Goal: Transaction & Acquisition: Purchase product/service

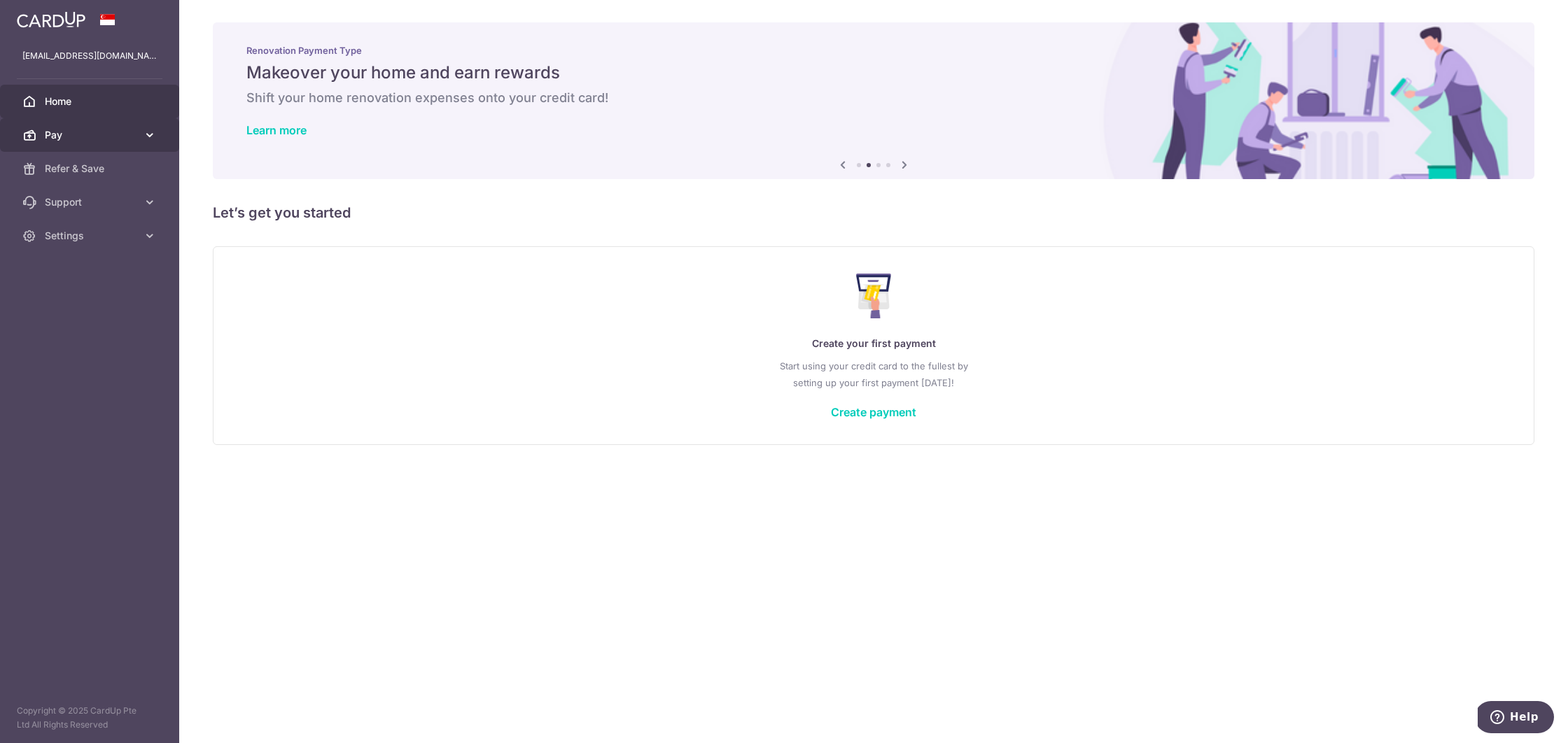
click at [134, 136] on span "Pay" at bounding box center [91, 135] width 93 height 14
click at [102, 166] on span "Payments" at bounding box center [91, 168] width 93 height 14
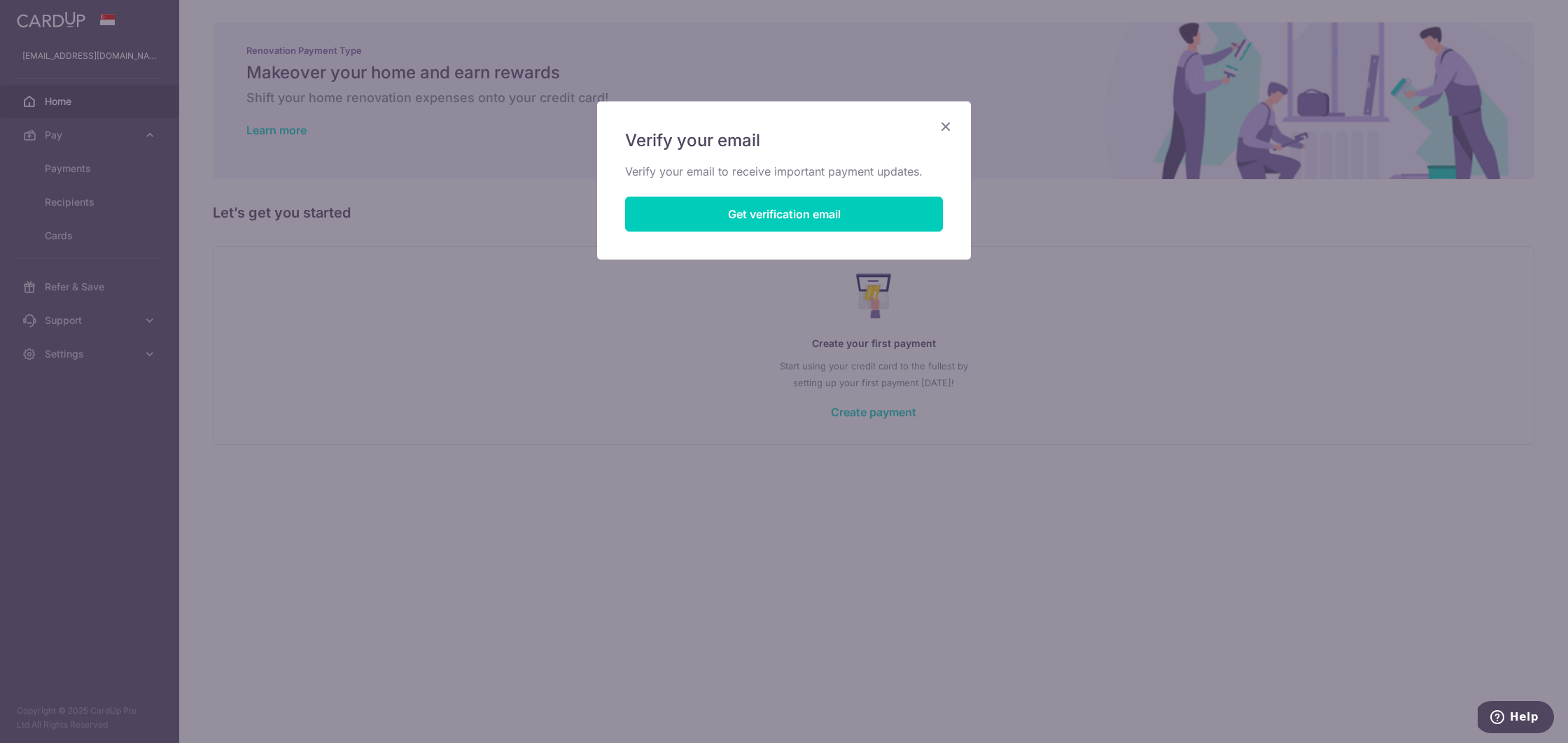
click at [946, 127] on icon "Close" at bounding box center [946, 127] width 17 height 18
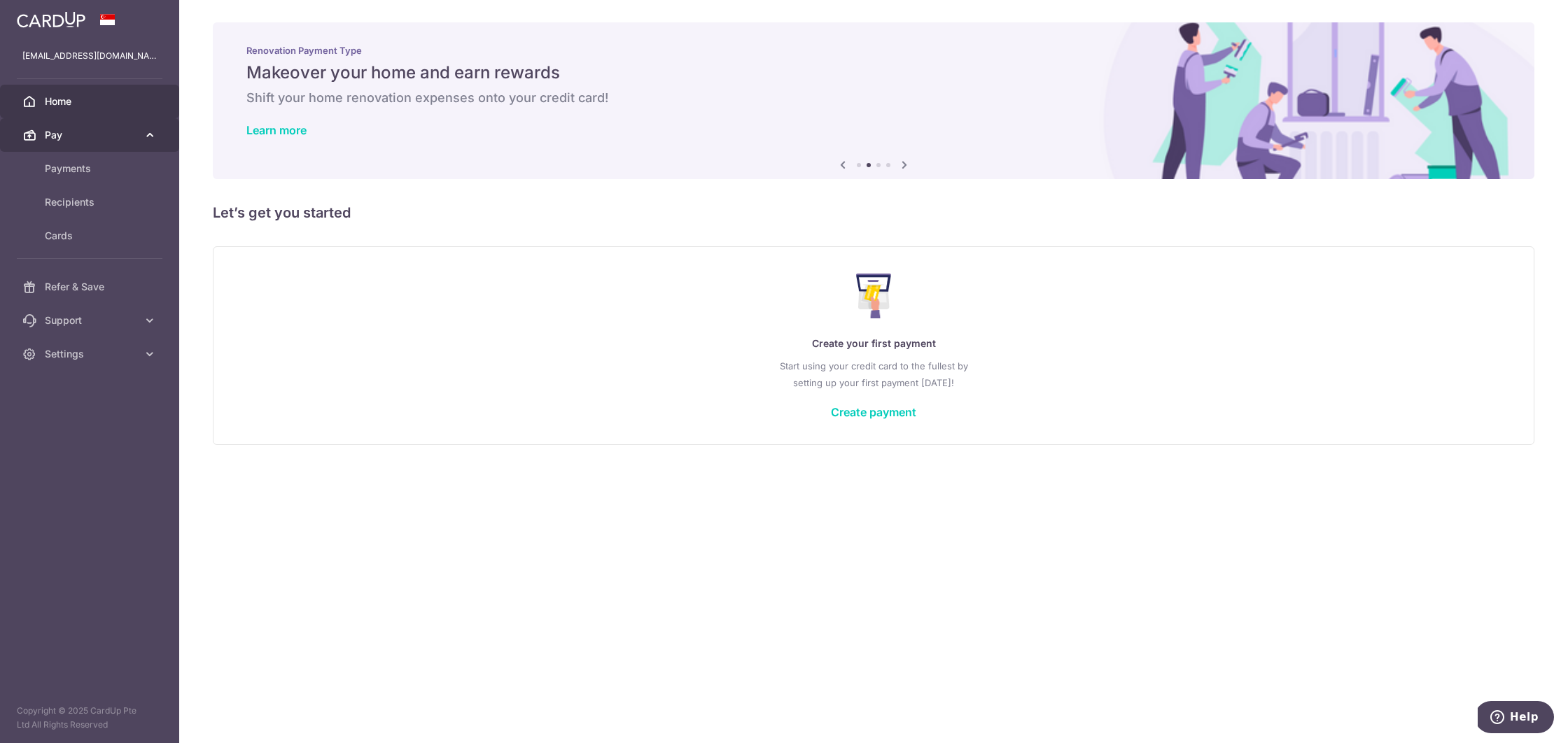
click at [78, 136] on span "Pay" at bounding box center [91, 135] width 93 height 14
click at [80, 173] on span "Payments" at bounding box center [91, 168] width 93 height 14
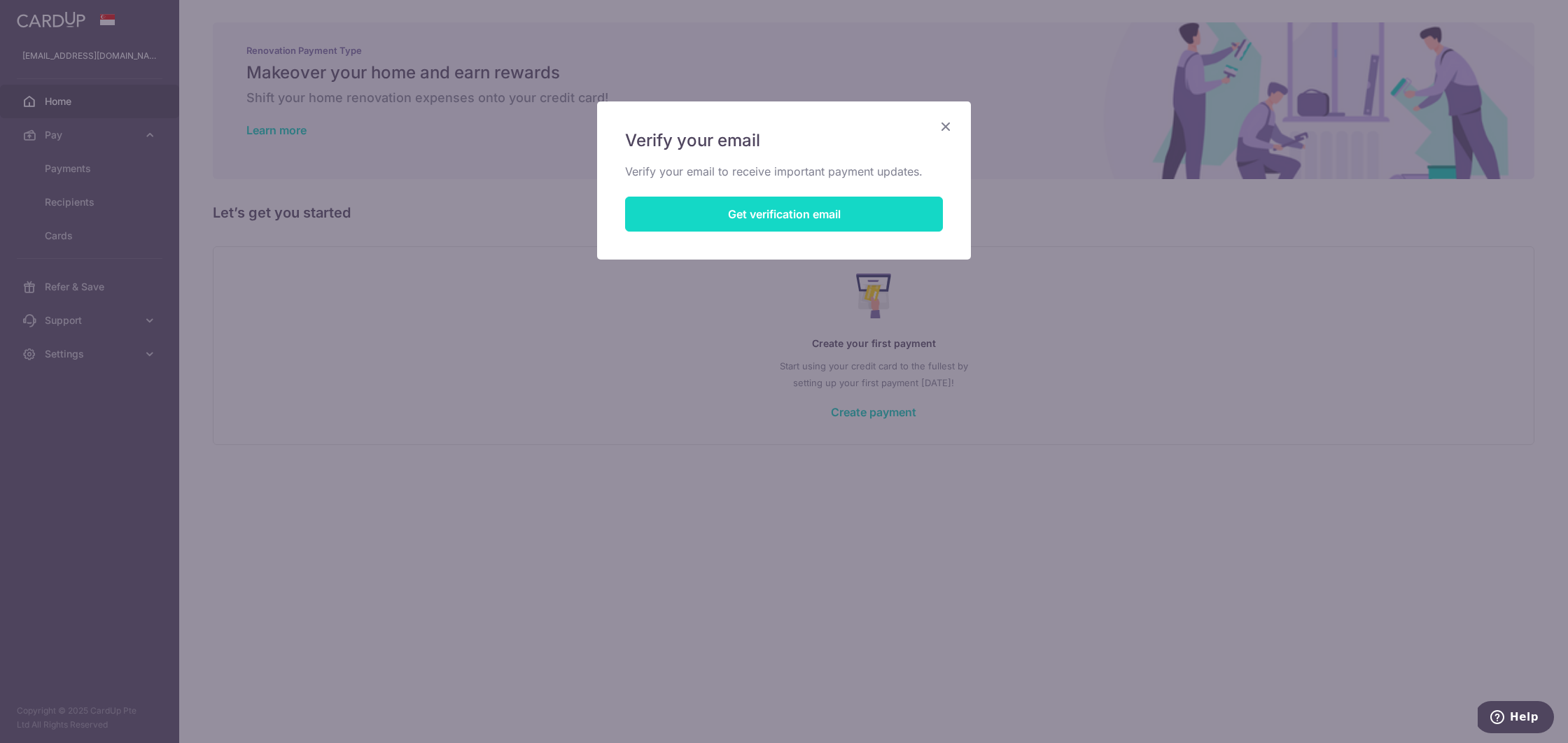
click at [846, 224] on button "Get verification email" at bounding box center [783, 214] width 318 height 35
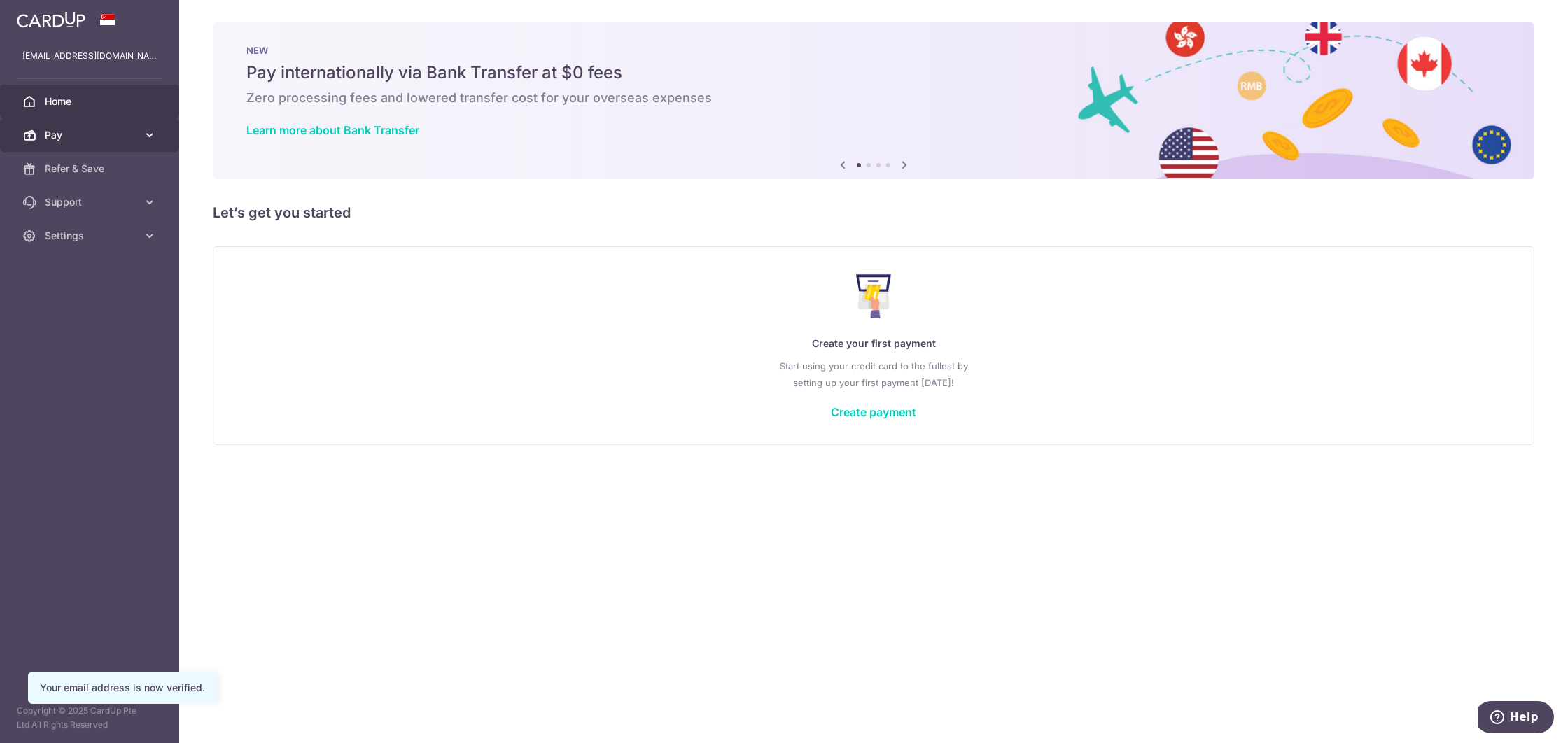
click at [84, 145] on link "Pay" at bounding box center [89, 135] width 180 height 33
click at [78, 178] on link "Payments" at bounding box center [89, 168] width 180 height 33
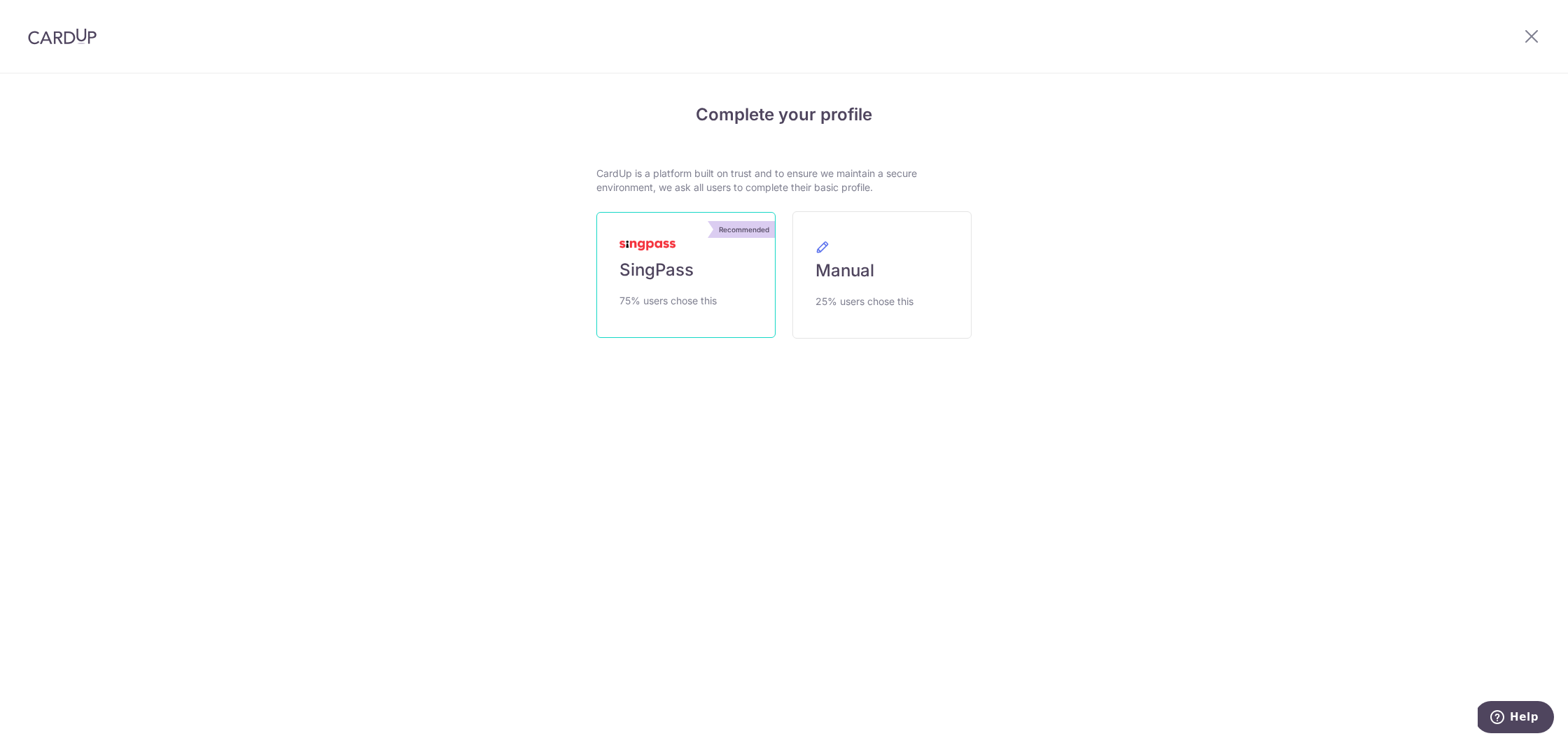
click at [688, 294] on span "75% users chose this" at bounding box center [669, 300] width 97 height 17
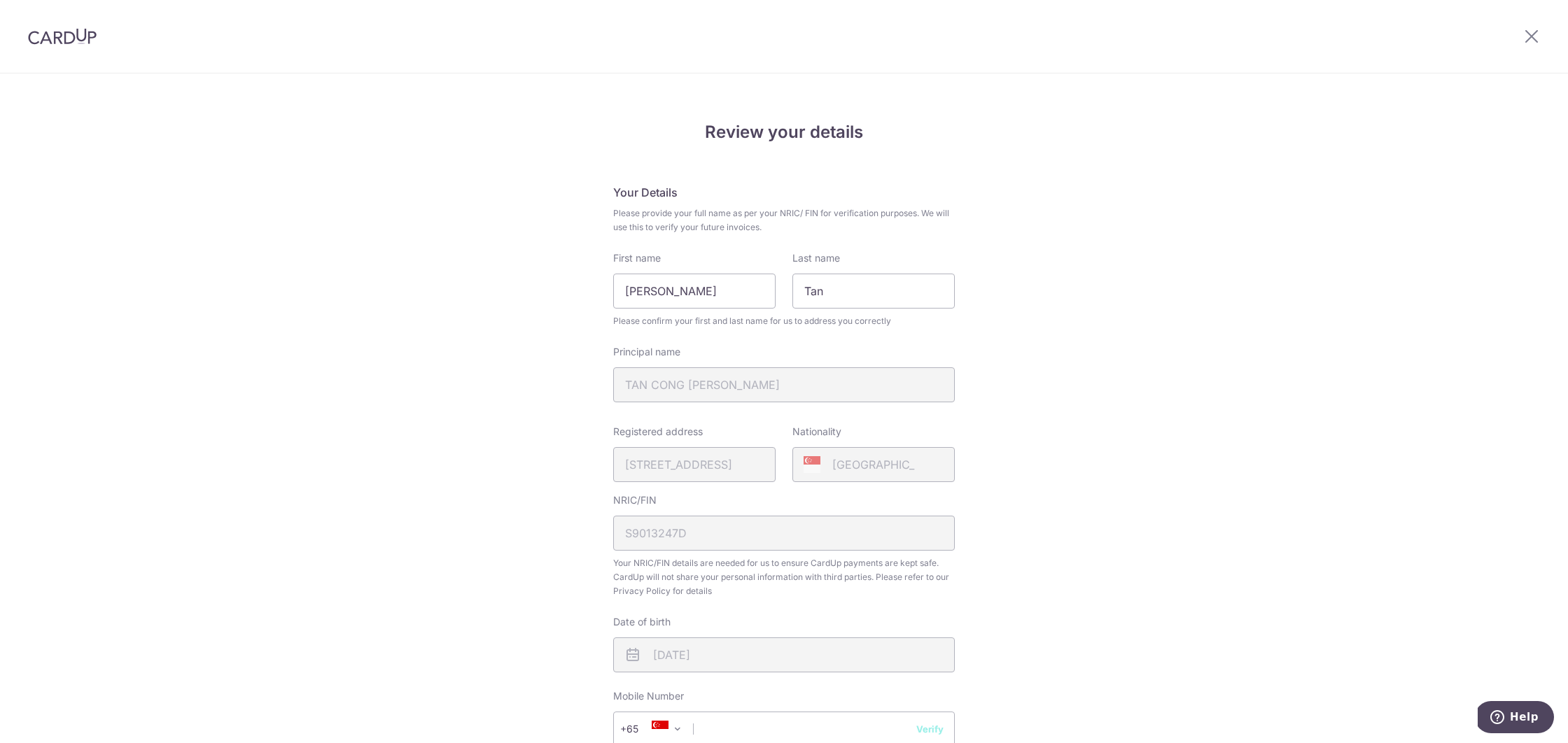
scroll to position [293, 0]
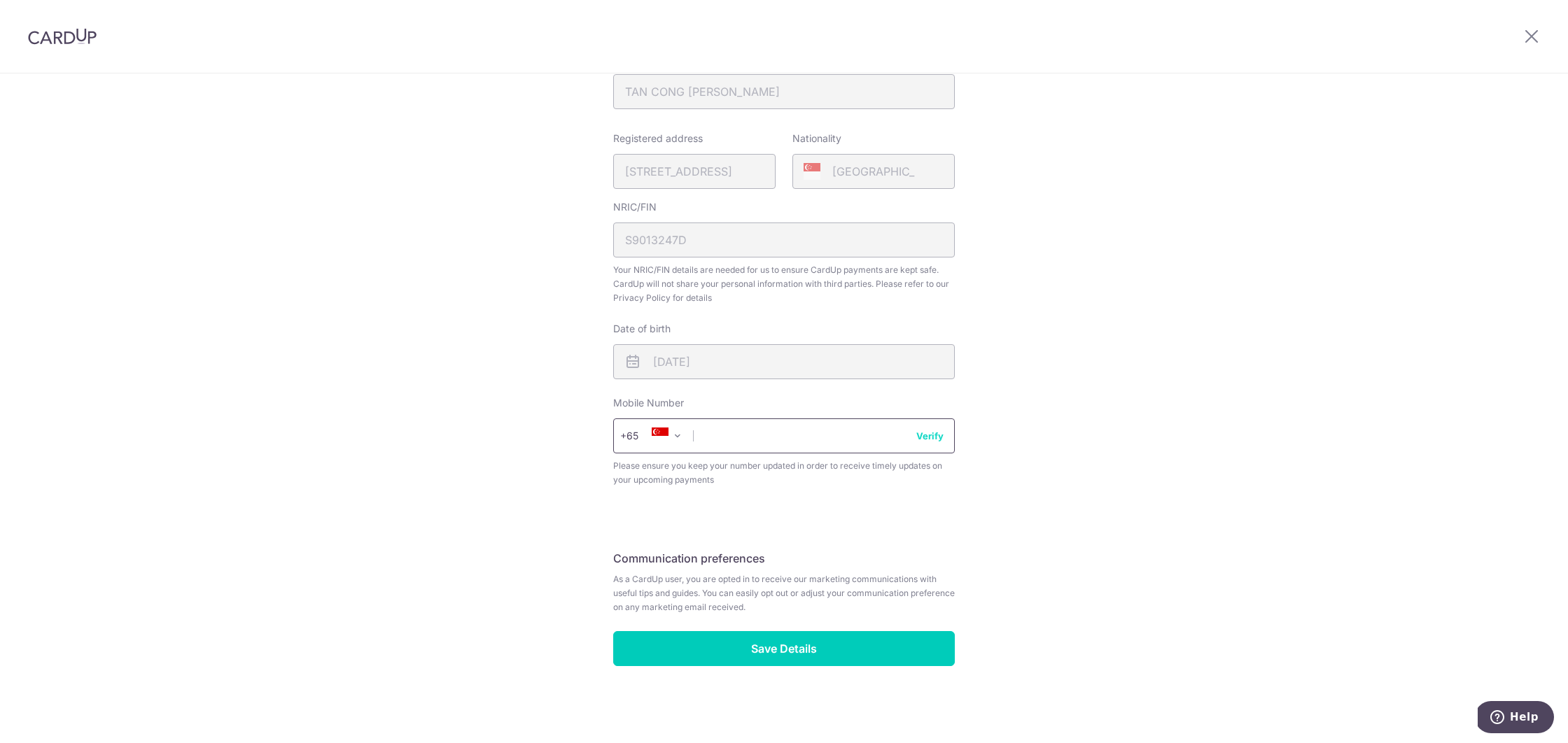
click at [716, 441] on input "text" at bounding box center [784, 435] width 341 height 35
type input "93826350"
click at [796, 523] on div "Review your details Your Details Please provide your full name as per your NRIC…" at bounding box center [784, 246] width 341 height 840
click at [933, 438] on button "Verify" at bounding box center [930, 435] width 28 height 14
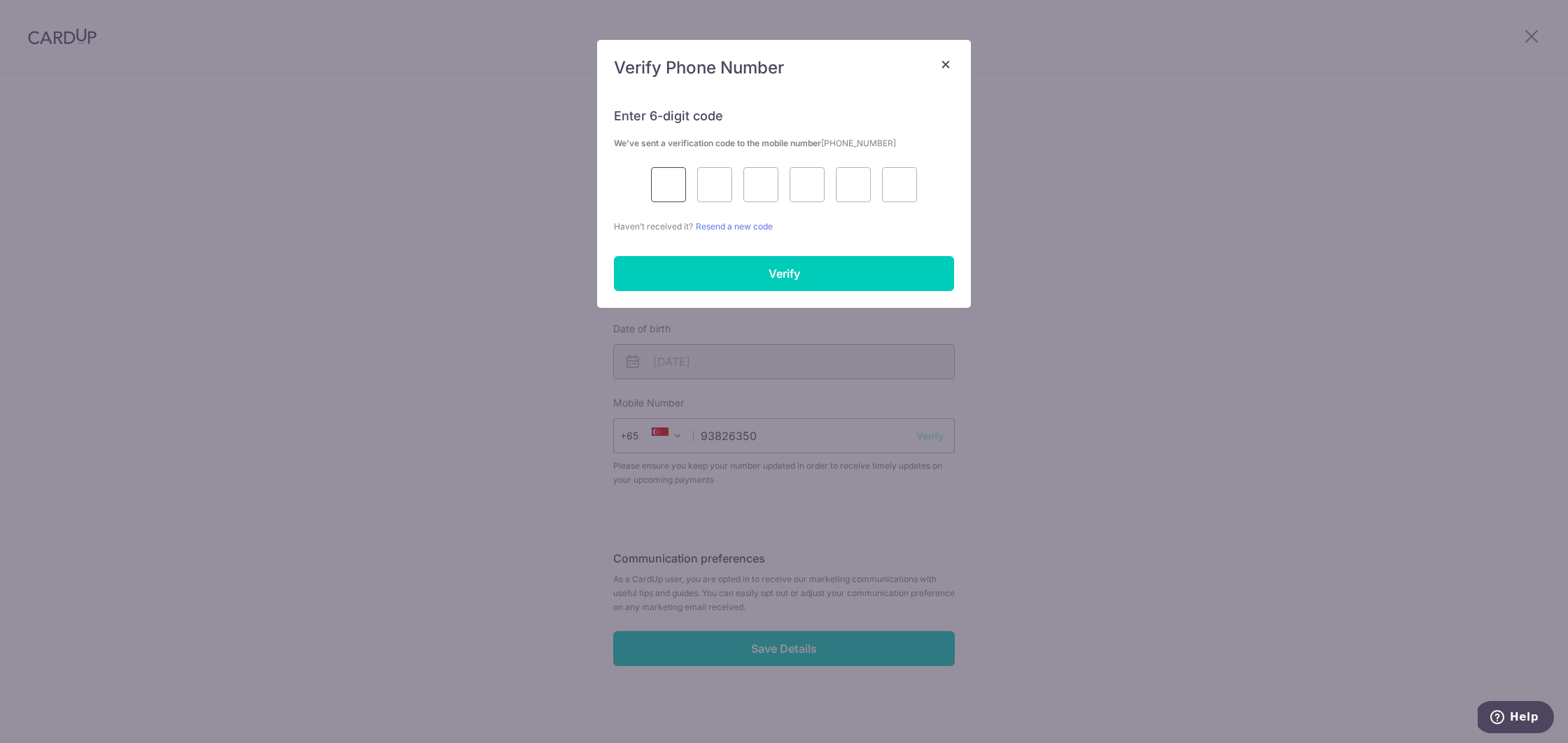
click at [670, 195] on input "text" at bounding box center [668, 184] width 35 height 35
type input "4"
type input "6"
type input "9"
type input "4"
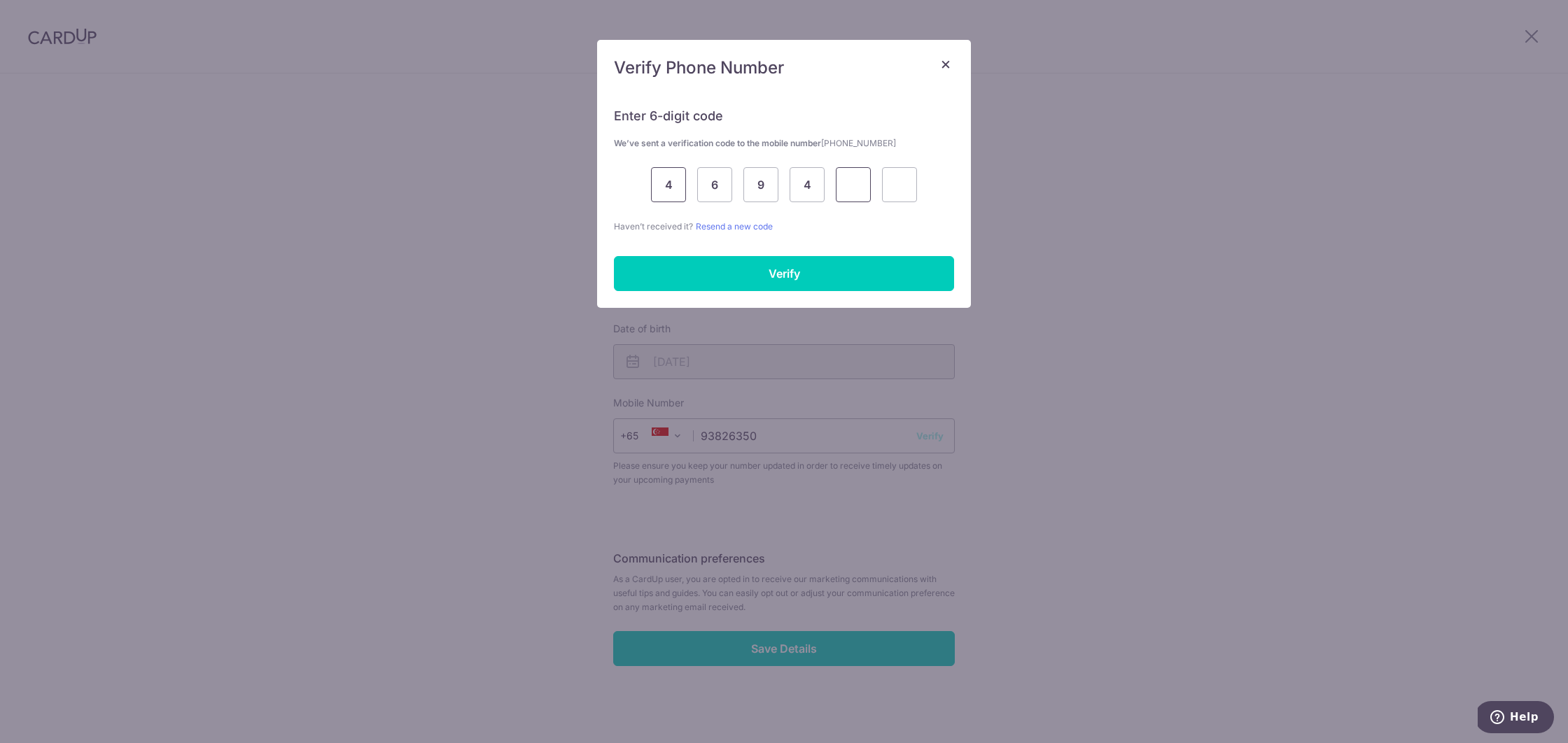
type input "1"
type input "8"
click at [886, 219] on p "Haven’t received it? Resend a new code" at bounding box center [784, 227] width 340 height 15
click at [813, 273] on input "Verify" at bounding box center [784, 273] width 340 height 35
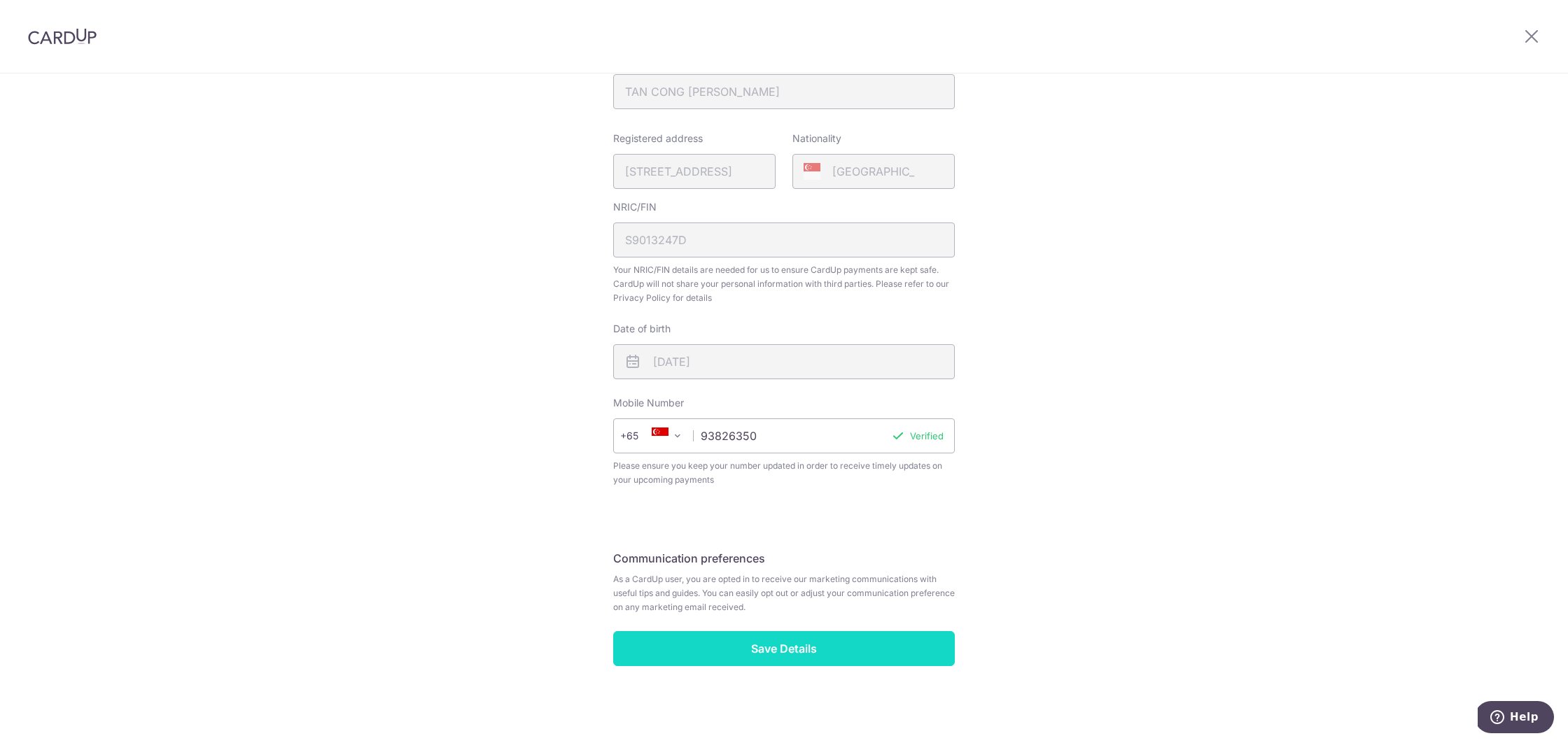
click at [767, 659] on input "Save Details" at bounding box center [784, 648] width 341 height 35
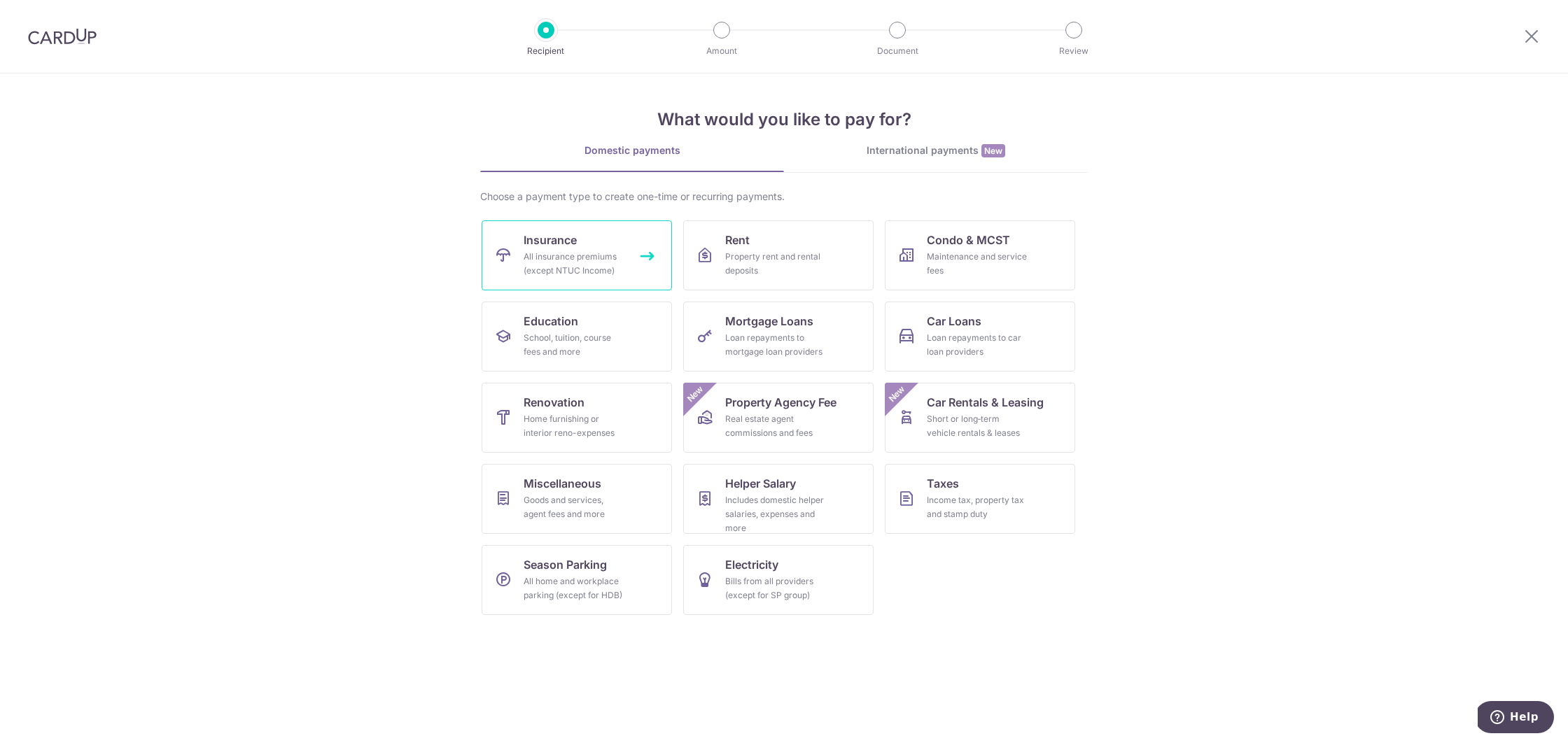
click at [609, 266] on div "All insurance premiums (except NTUC Income)" at bounding box center [574, 264] width 101 height 28
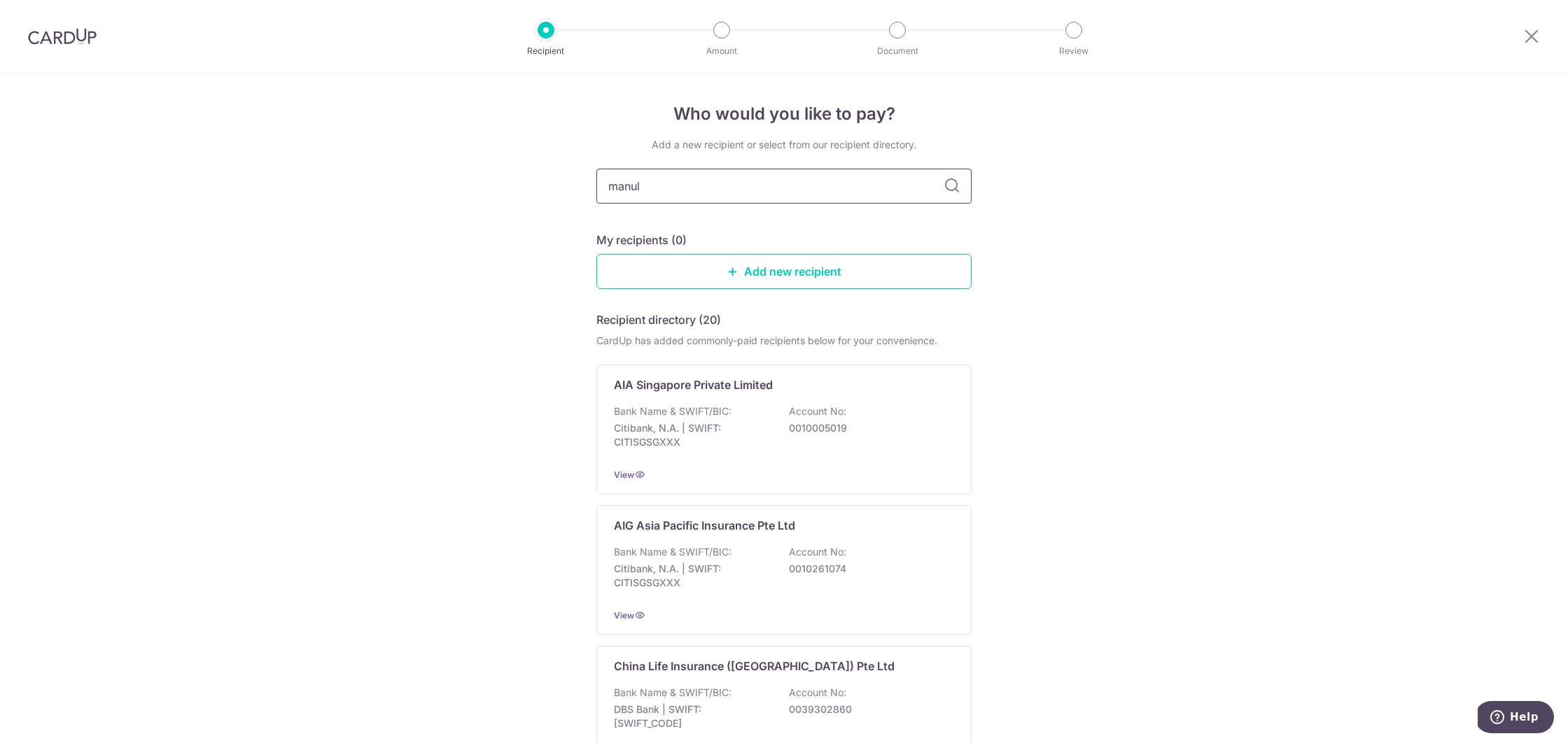
type input "manuli"
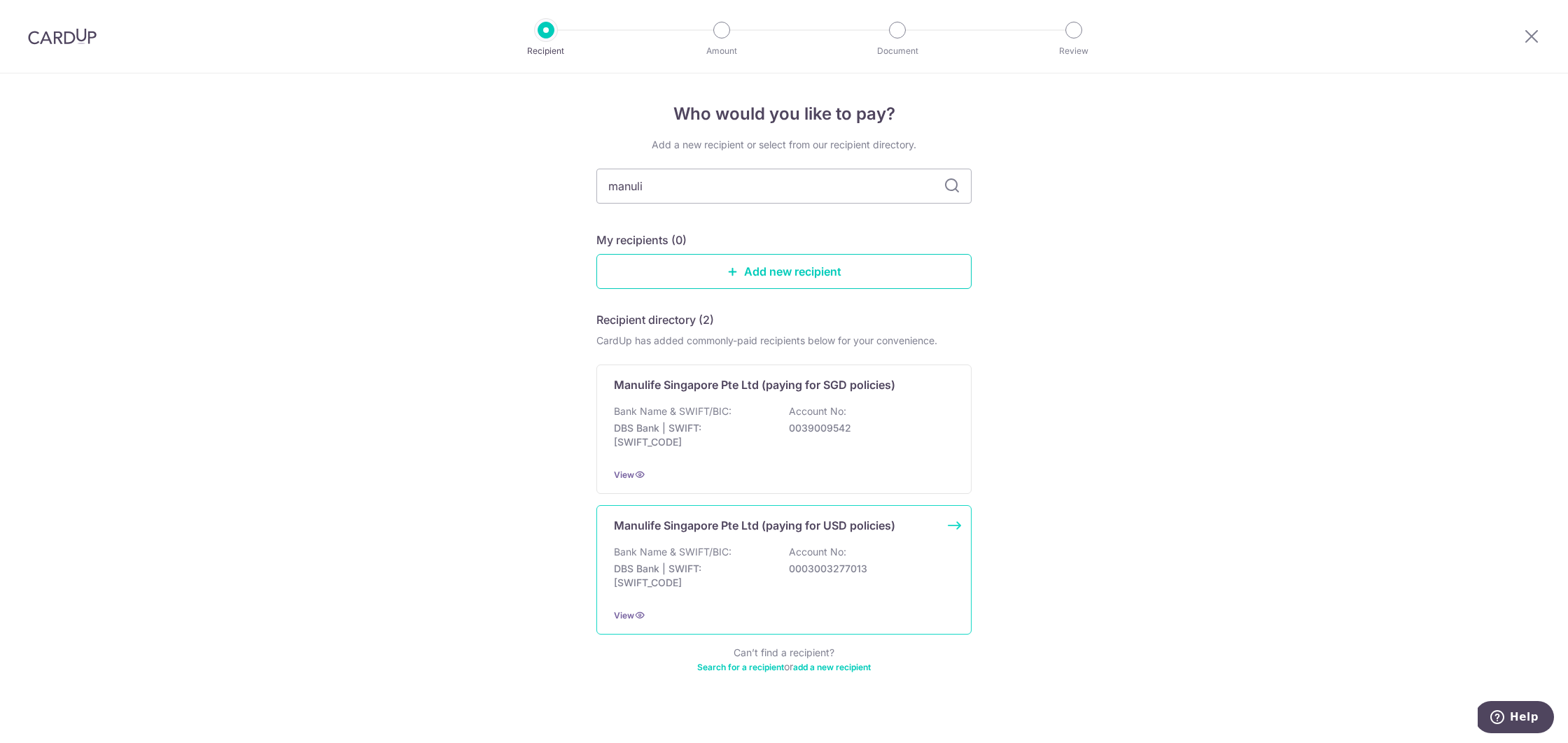
click at [761, 572] on p "DBS Bank | SWIFT: DBSSSGSGXXX" at bounding box center [692, 576] width 157 height 28
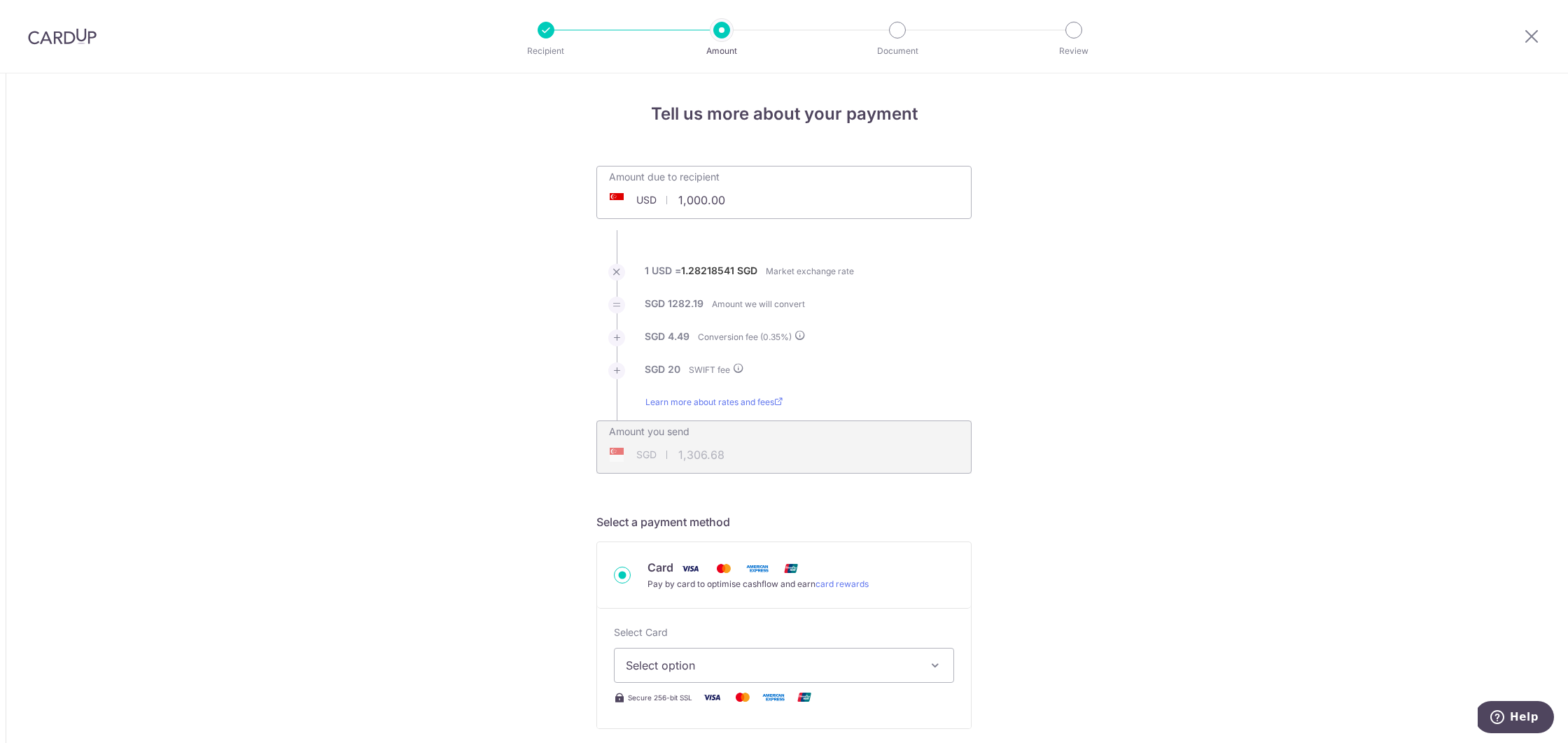
click at [650, 203] on span "USD" at bounding box center [646, 200] width 20 height 14
click at [641, 201] on span "USD" at bounding box center [646, 200] width 20 height 14
drag, startPoint x: 745, startPoint y: 199, endPoint x: 648, endPoint y: 198, distance: 97.0
click at [648, 198] on div "USD 1,000.00 1000" at bounding box center [705, 201] width 216 height 32
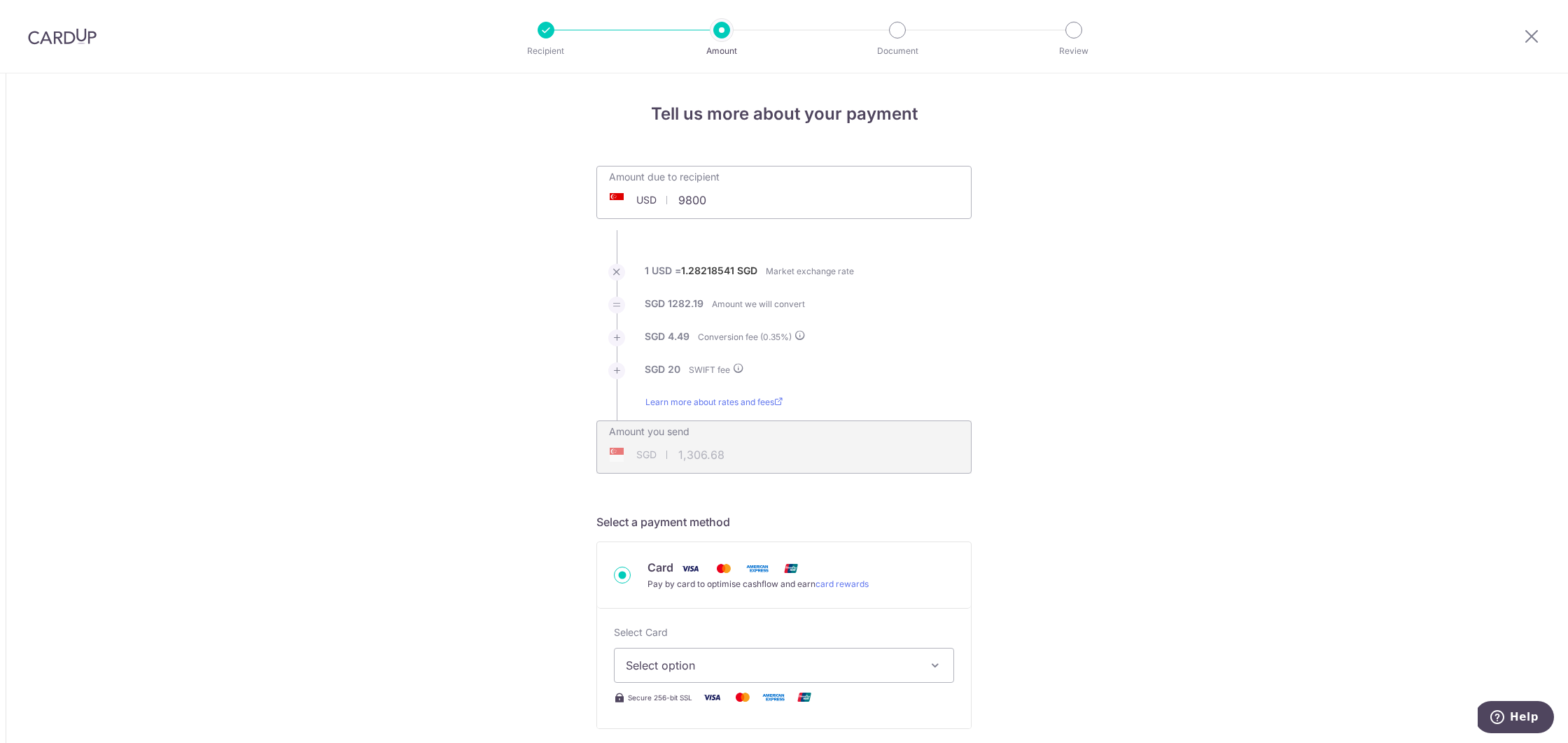
type input "9,800.00"
type input "12,629.83"
drag, startPoint x: 741, startPoint y: 205, endPoint x: 672, endPoint y: 197, distance: 69.5
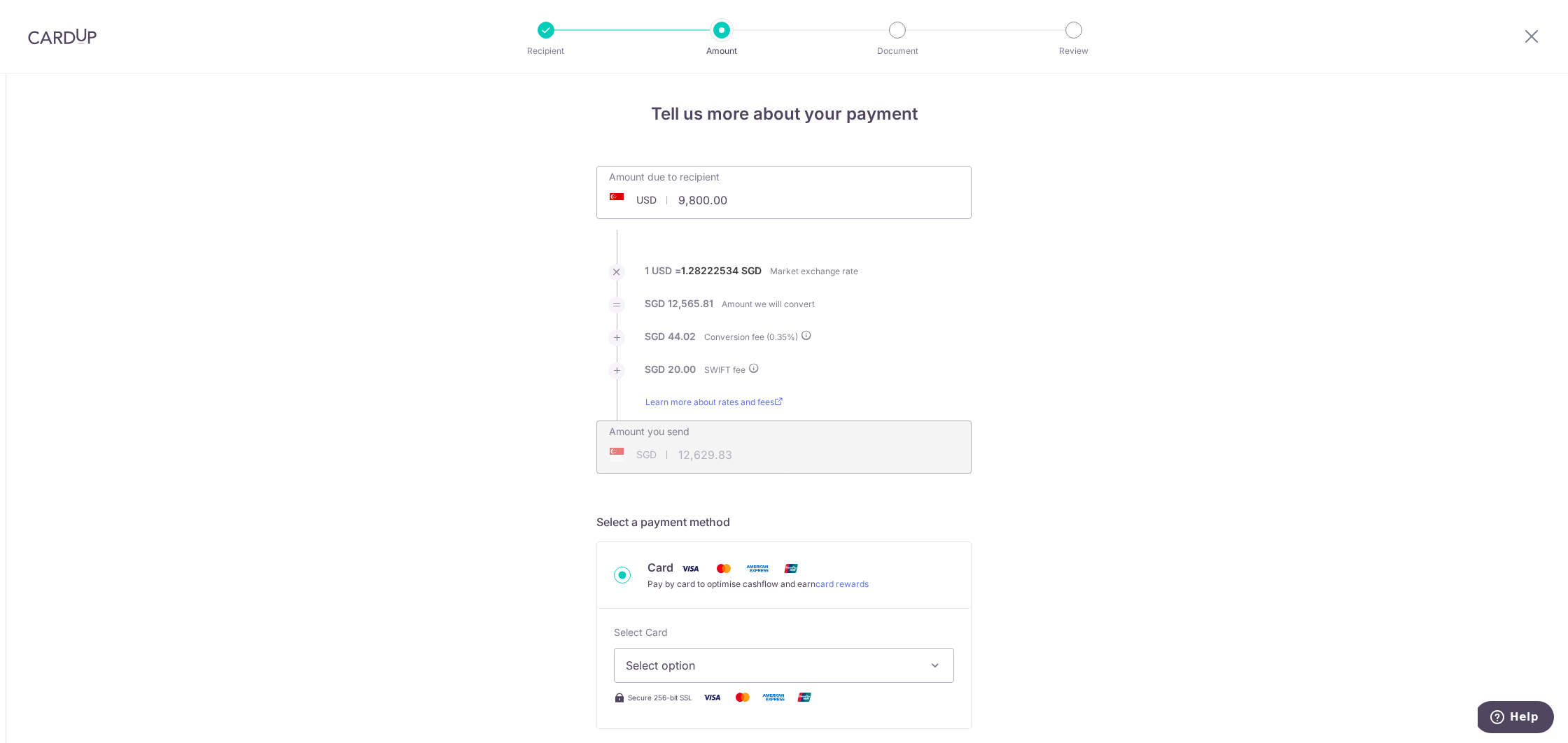
click at [672, 197] on input "9,800.00" at bounding box center [705, 201] width 216 height 32
type input "9,387.00"
type input "12,099.01"
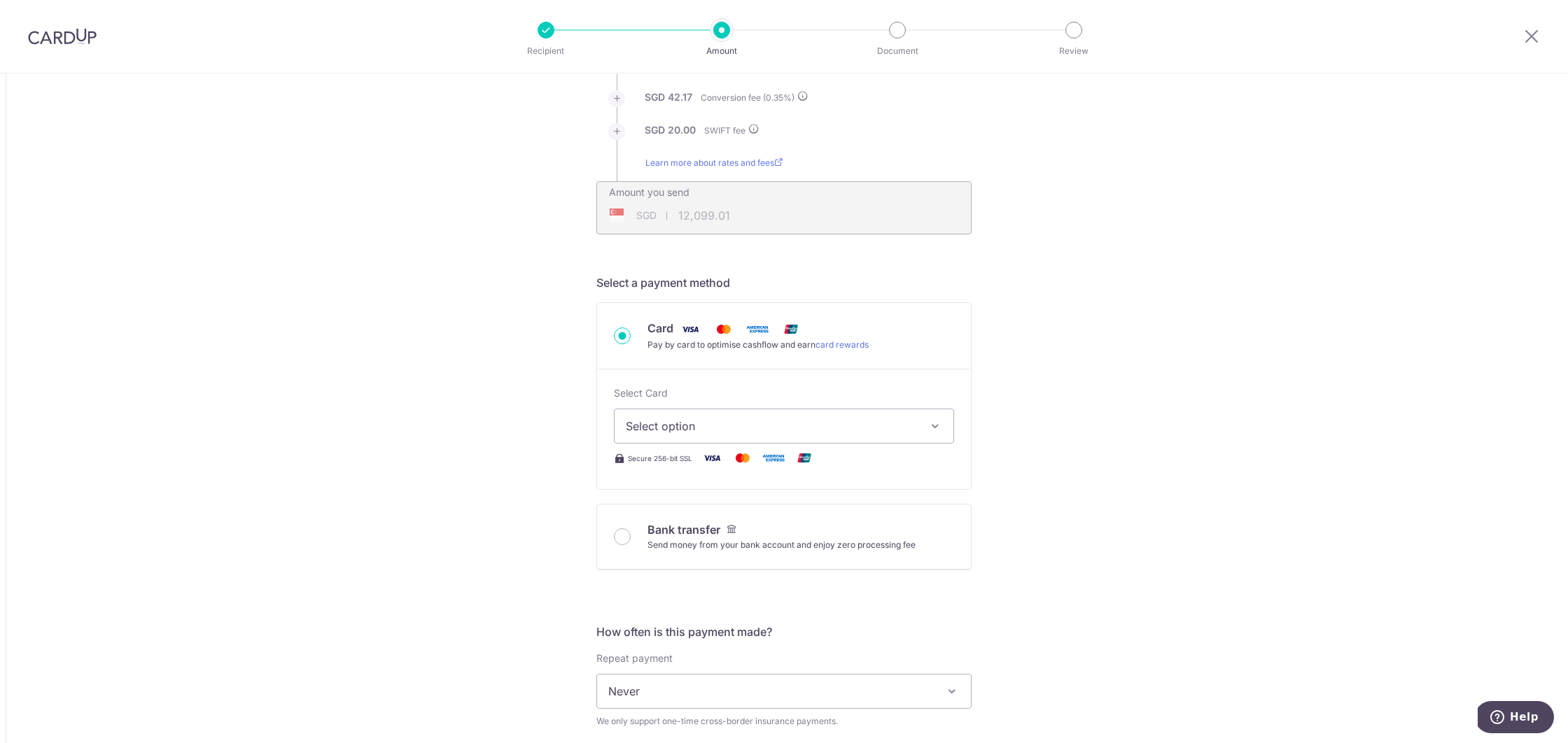
scroll to position [308, 0]
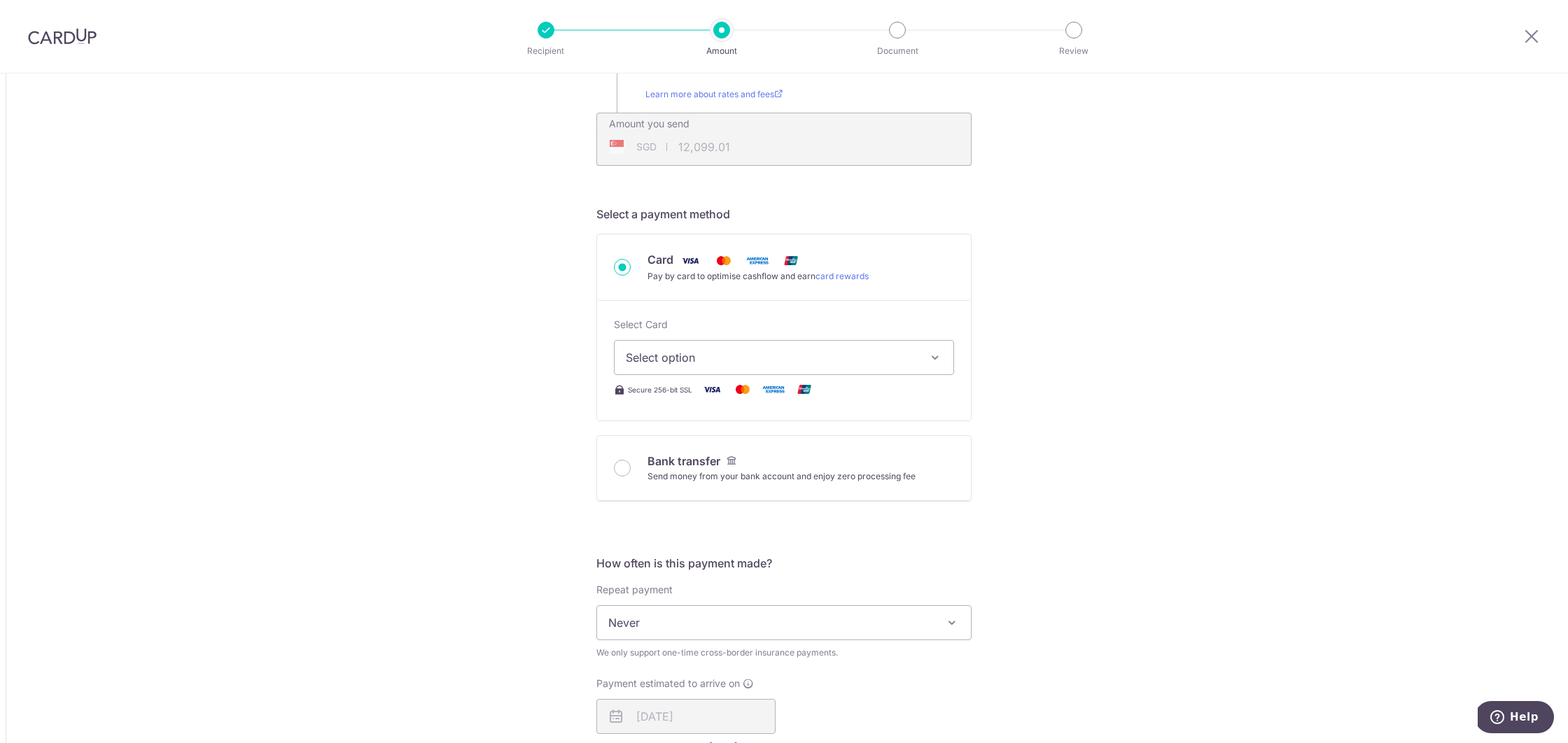
click at [743, 361] on span "Select option" at bounding box center [771, 357] width 291 height 17
click at [711, 395] on span "Add credit card" at bounding box center [796, 396] width 291 height 14
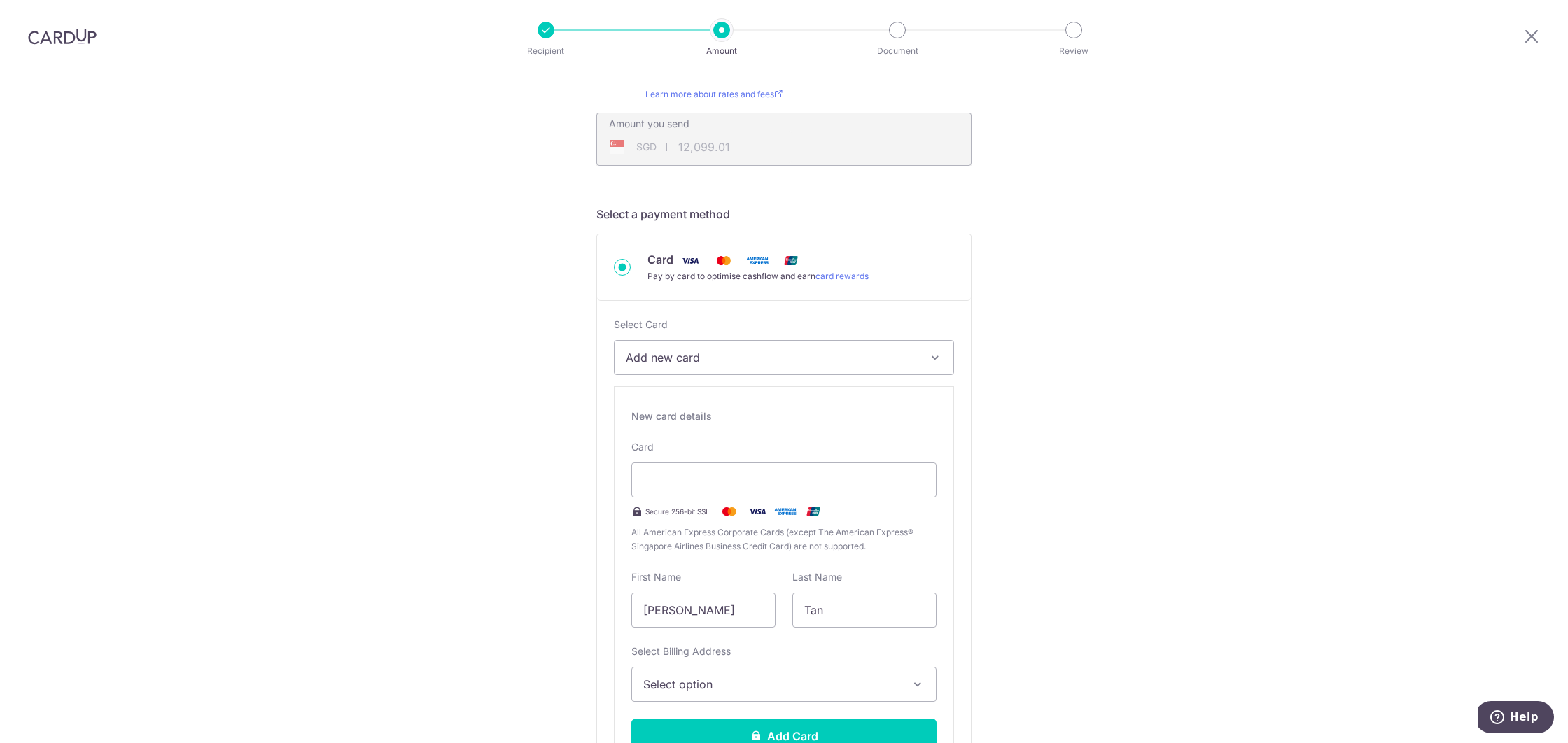
drag, startPoint x: 851, startPoint y: 613, endPoint x: 694, endPoint y: 609, distance: 157.1
click at [695, 609] on div "First Name Cong Hui Teresa Last Name Tan" at bounding box center [784, 598] width 322 height 58
drag, startPoint x: 755, startPoint y: 611, endPoint x: 611, endPoint y: 610, distance: 144.0
click at [614, 610] on div "New card details Card Secure 256-bit SSL All American Express Corporate Cards (…" at bounding box center [784, 587] width 340 height 402
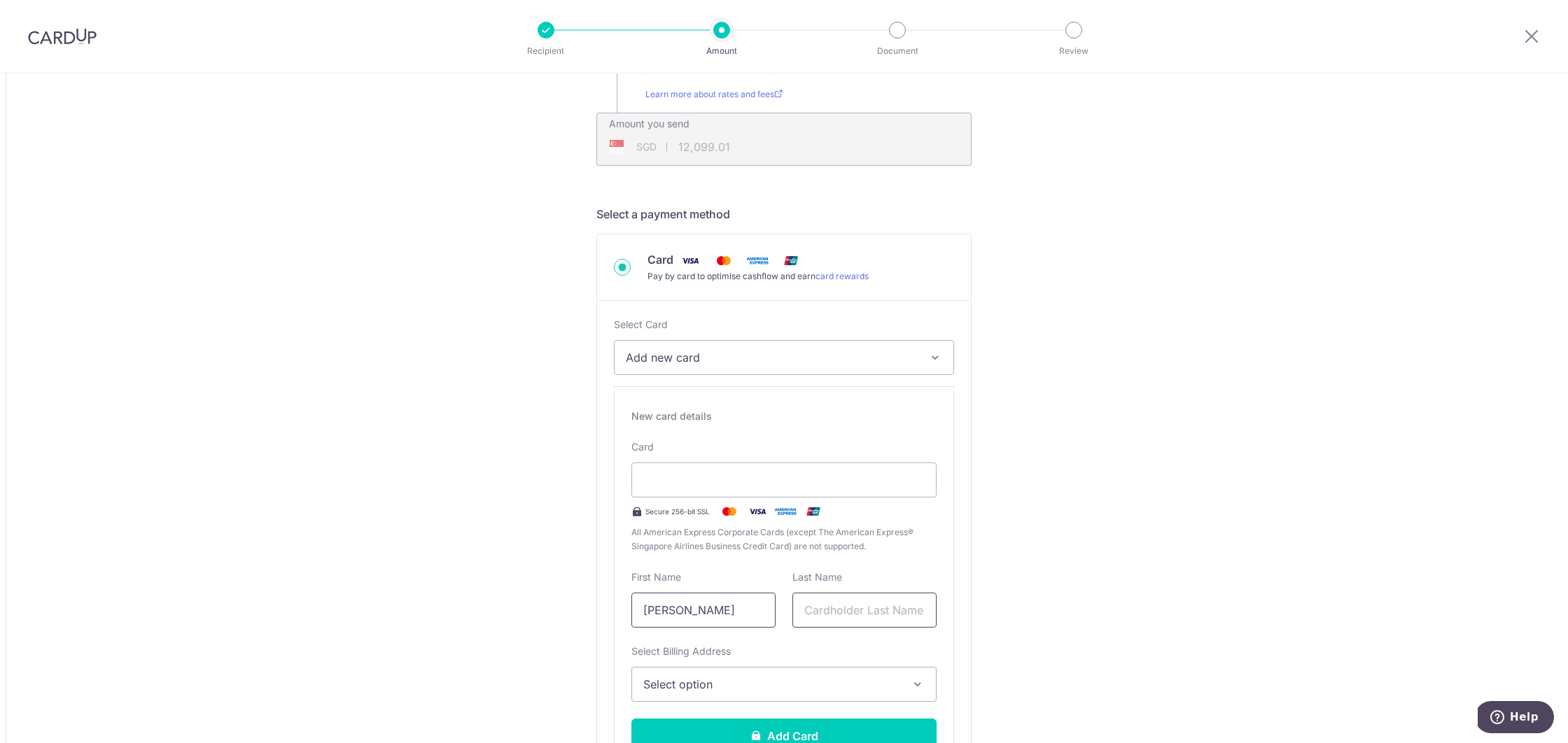
type input "Teresa"
click at [817, 615] on input "text" at bounding box center [864, 610] width 145 height 35
type input "Tan"
click at [726, 682] on span "Select option" at bounding box center [771, 684] width 256 height 17
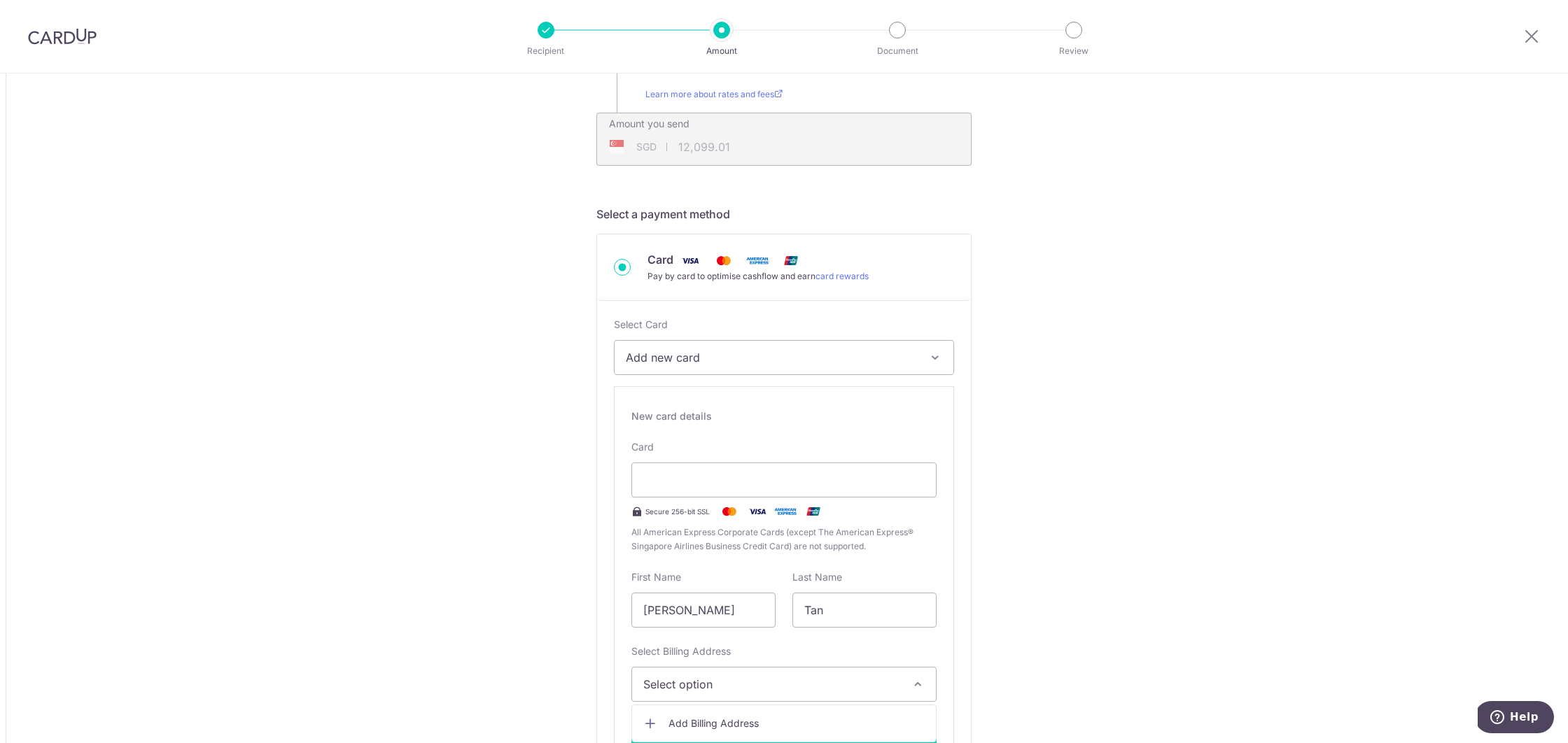
scroll to position [605, 0]
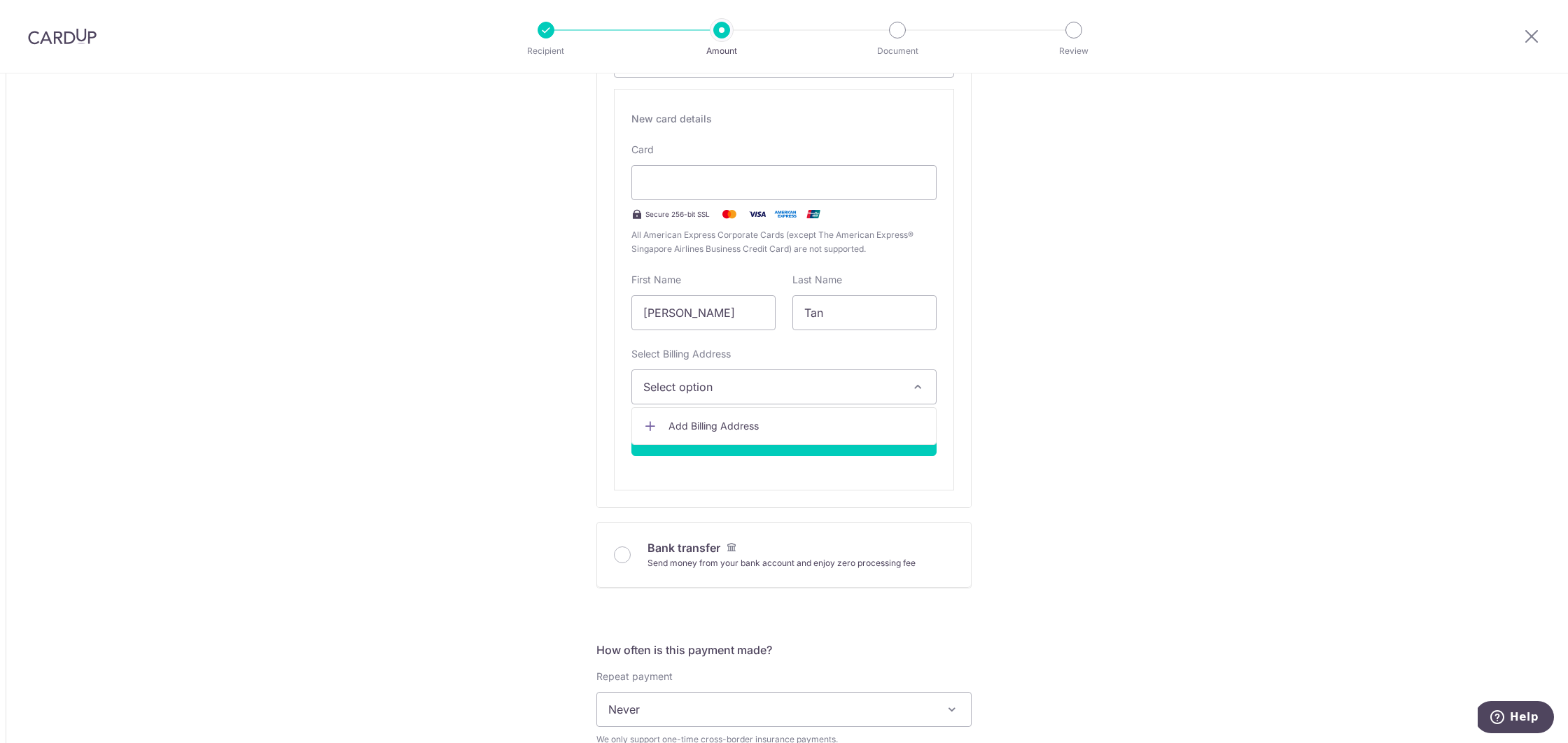
click at [718, 420] on span "Add Billing Address" at bounding box center [796, 425] width 256 height 14
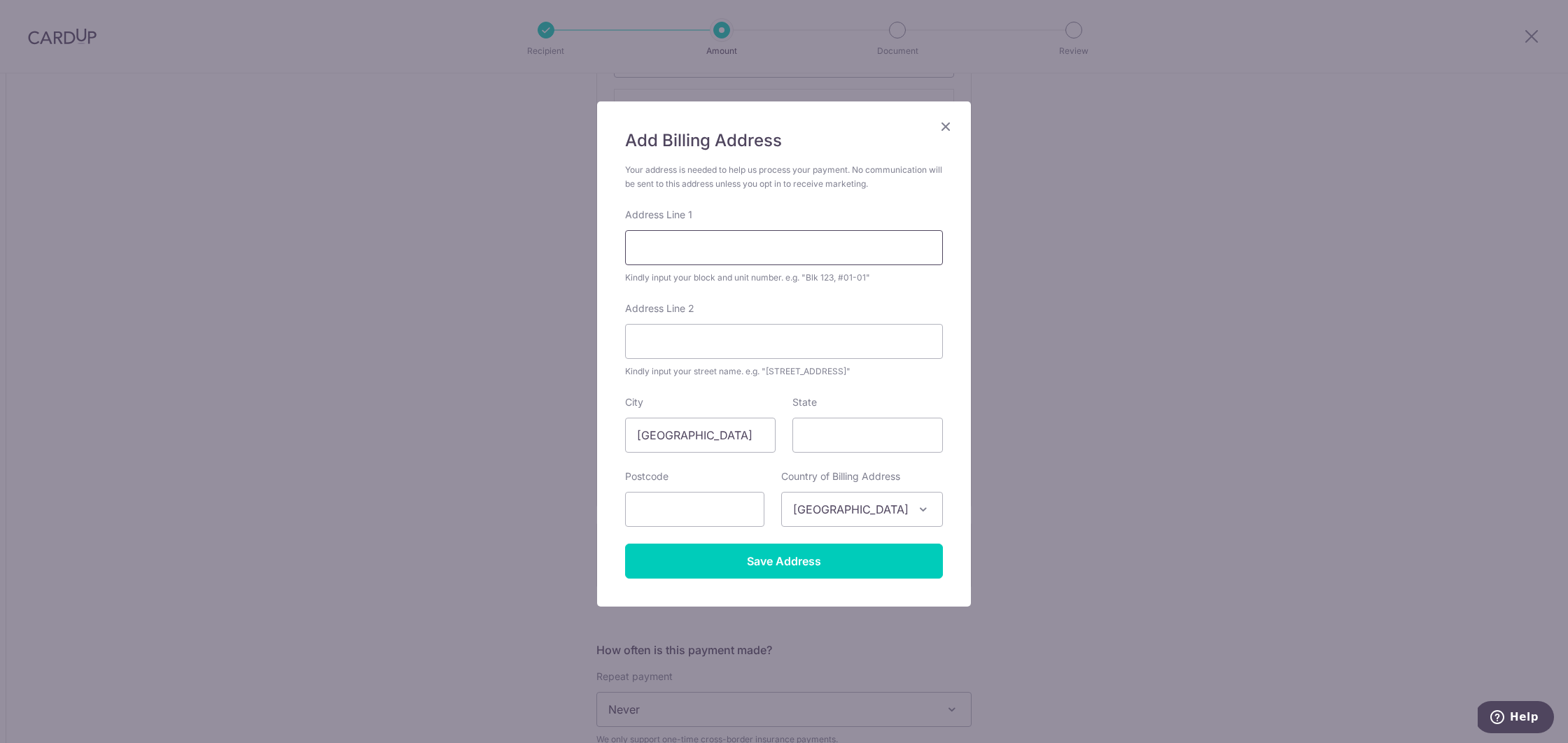
click at [730, 246] on input "Address Line 1" at bounding box center [783, 247] width 318 height 35
type input "1002 JALAN BUKIT MERAH #02-17"
type input "SINGAPORE 159456"
type input "159456"
click at [753, 295] on form "Your address is needed to help us process your payment. No communication will b…" at bounding box center [783, 371] width 318 height 416
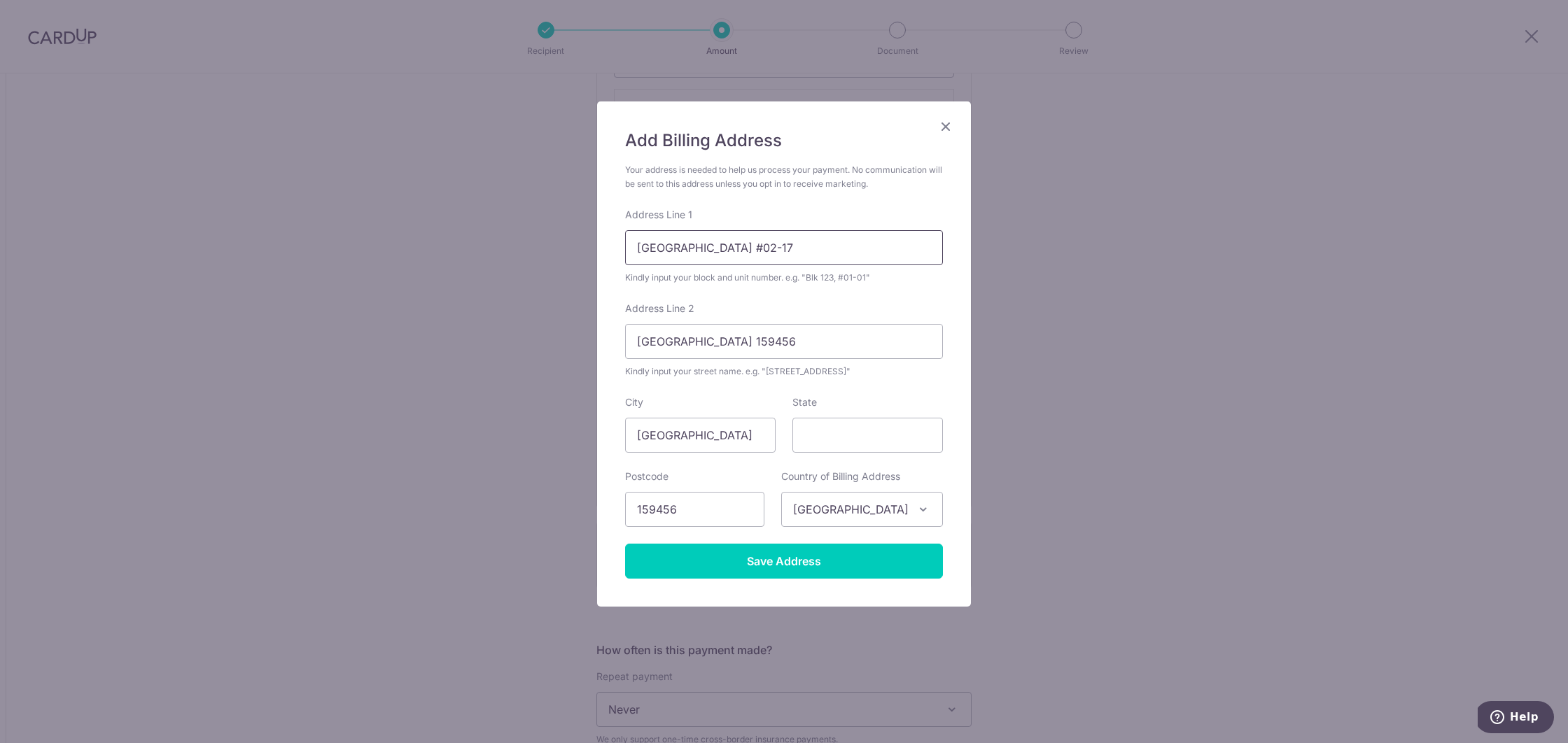
drag, startPoint x: 831, startPoint y: 250, endPoint x: 583, endPoint y: 240, distance: 248.2
click at [583, 240] on div "Add Billing Address Your address is needed to help us process your payment. No …" at bounding box center [784, 371] width 1568 height 743
type input "161 Jalan loyang besar"
drag, startPoint x: 756, startPoint y: 339, endPoint x: 507, endPoint y: 334, distance: 249.1
click at [507, 334] on div "Add Billing Address Your address is needed to help us process your payment. No …" at bounding box center [784, 371] width 1568 height 743
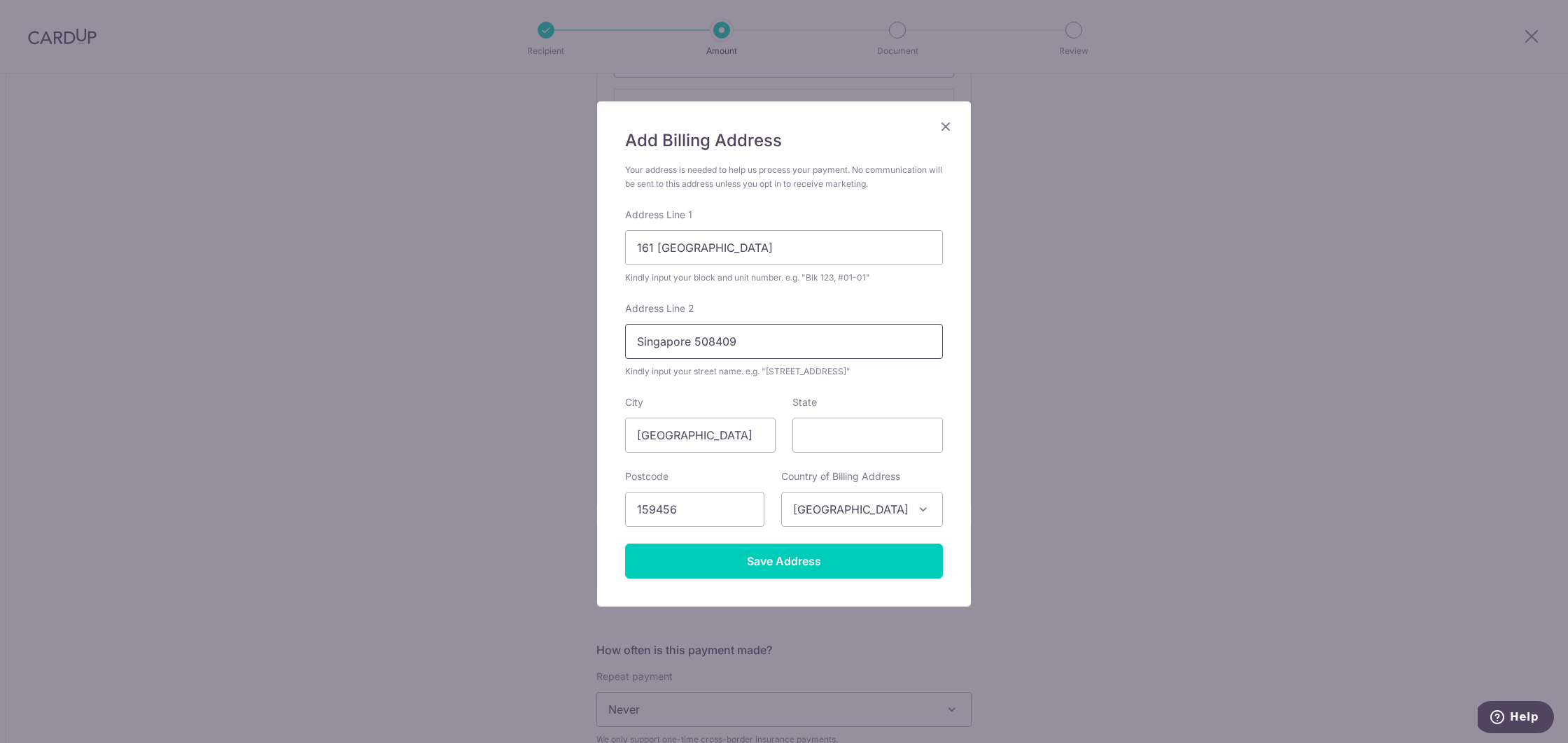
type input "Singapore 508409"
click at [894, 395] on form "Your address is needed to help us process your payment. No communication will b…" at bounding box center [783, 371] width 318 height 416
click at [739, 443] on input "Singapore" at bounding box center [700, 434] width 150 height 35
drag, startPoint x: 704, startPoint y: 508, endPoint x: 587, endPoint y: 508, distance: 117.0
click at [587, 508] on div "Add Billing Address Your address is needed to help us process your payment. No …" at bounding box center [784, 371] width 1568 height 743
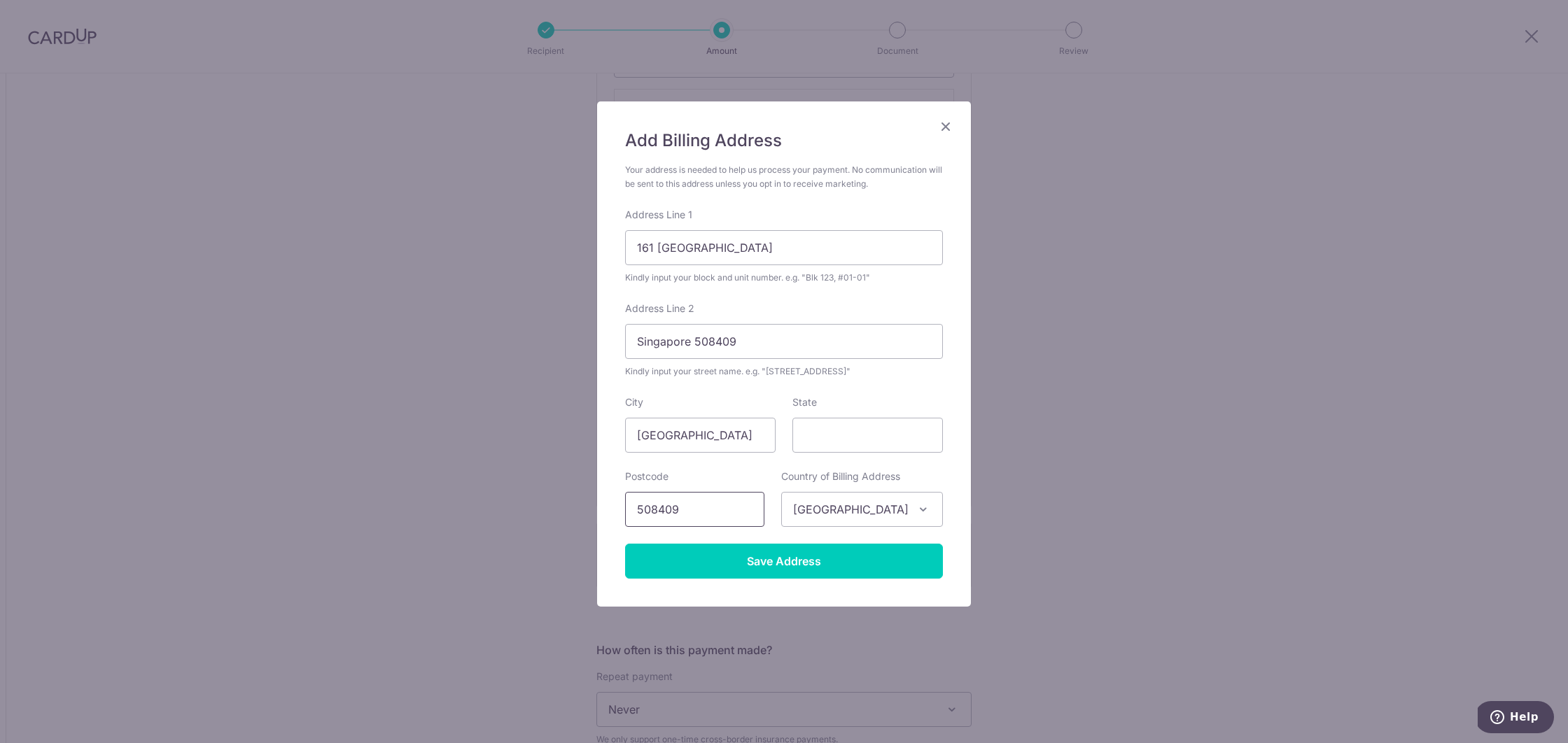
type input "508409"
click at [718, 401] on div "City Singapore" at bounding box center [700, 424] width 150 height 58
drag, startPoint x: 758, startPoint y: 335, endPoint x: 620, endPoint y: 338, distance: 138.0
click at [620, 338] on div "Add Billing Address Your address is needed to help us process your payment. No …" at bounding box center [784, 354] width 374 height 505
click at [709, 392] on form "Your address is needed to help us process your payment. No communication will b…" at bounding box center [783, 371] width 318 height 416
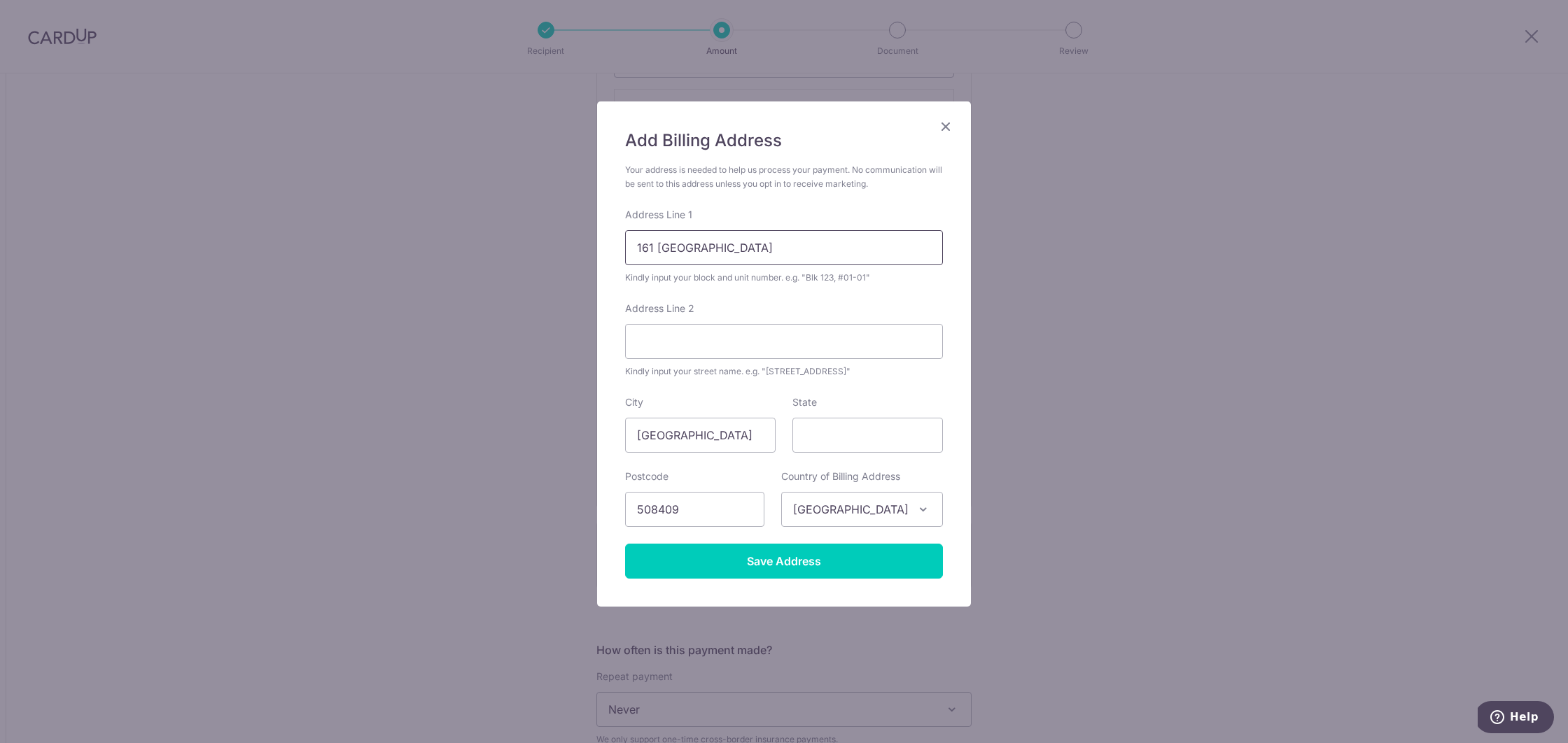
click at [792, 259] on input "161 Jalan loyang besar" at bounding box center [783, 247] width 318 height 35
type input "161 Jalan loyang besar #03-01"
click at [755, 335] on input "Address Line 2" at bounding box center [783, 341] width 318 height 35
type input "Lighthouse"
click at [612, 348] on div "Add Billing Address Your address is needed to help us process your payment. No …" at bounding box center [784, 354] width 374 height 505
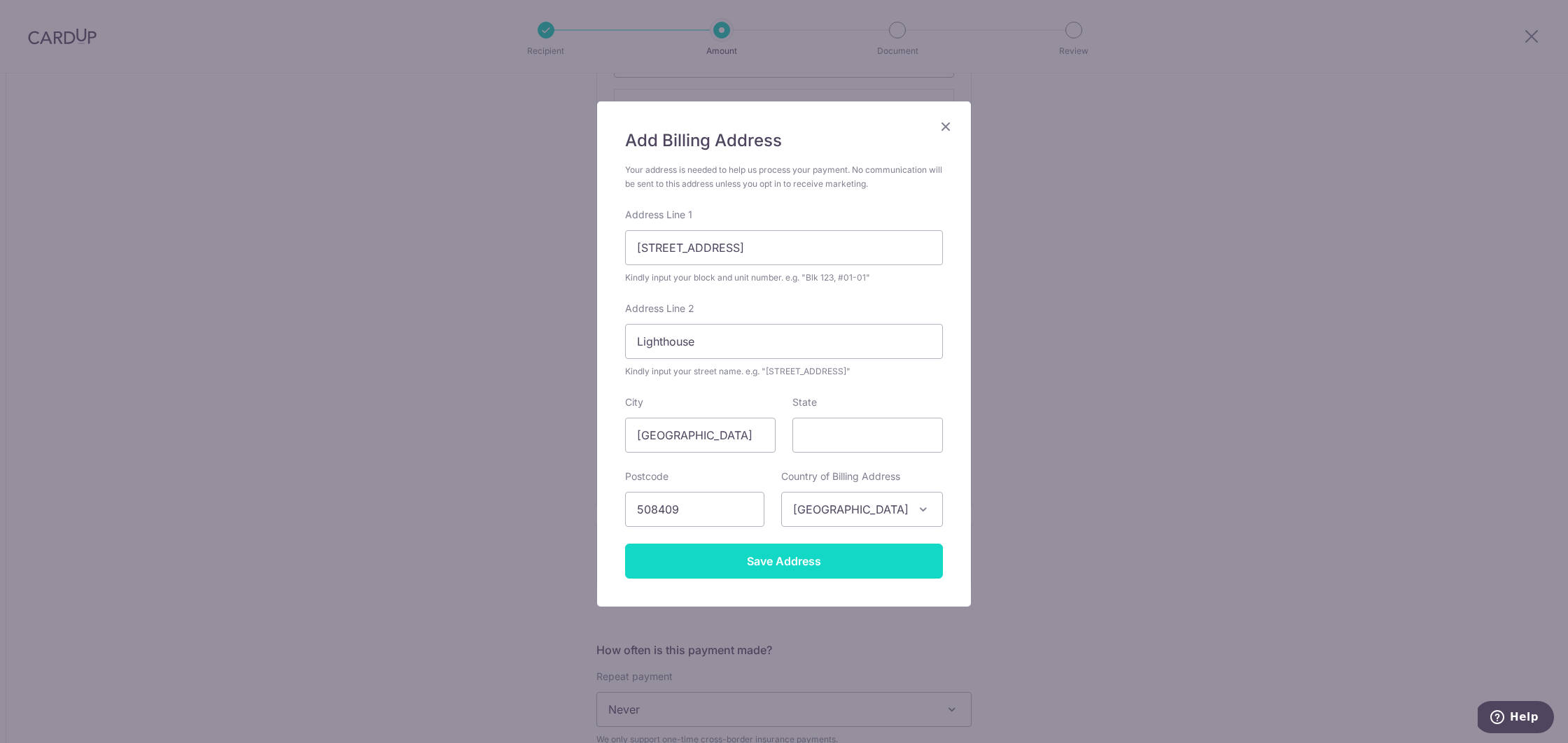
click at [847, 564] on input "Save Address" at bounding box center [783, 561] width 318 height 35
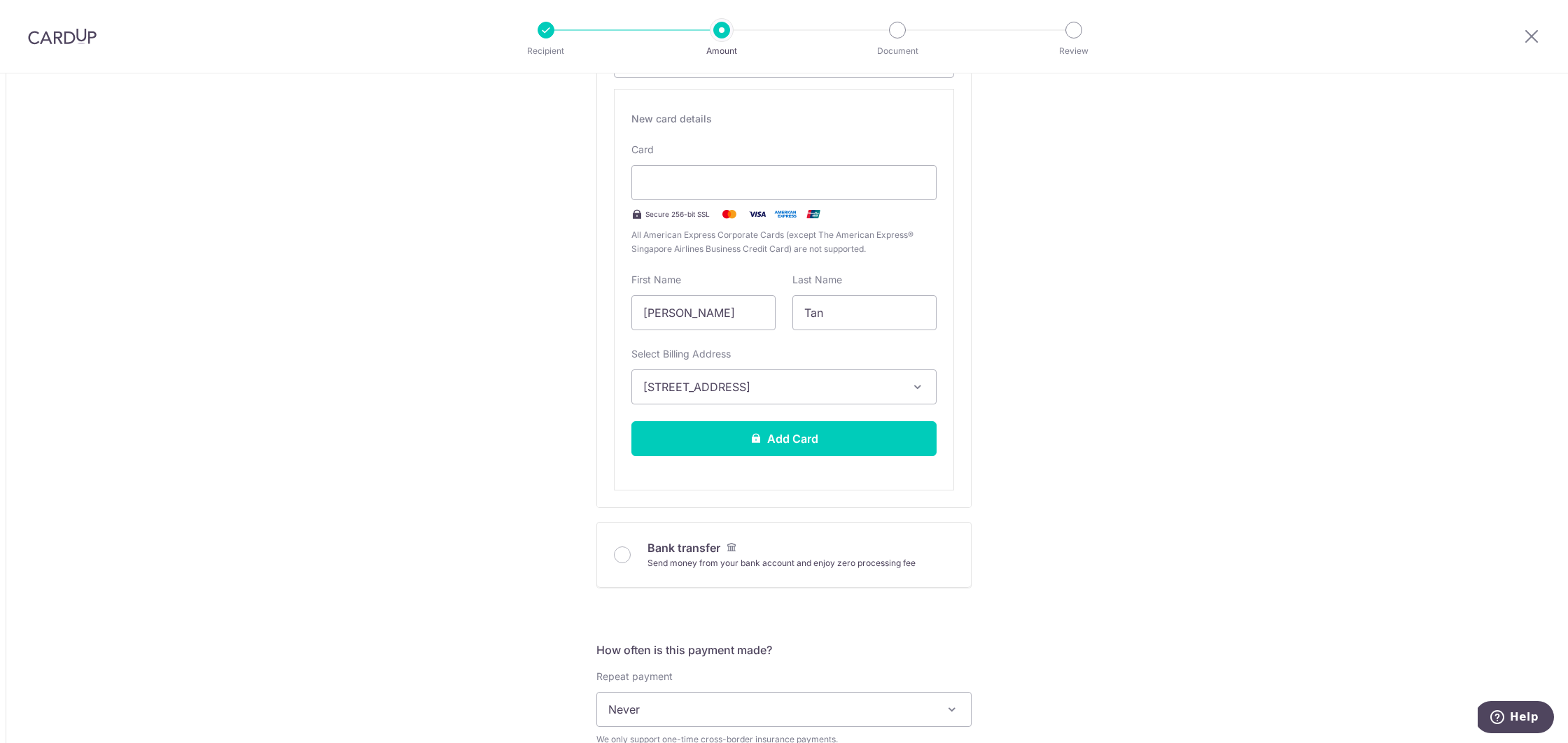
click at [1245, 201] on div "Tell us more about your payment Amount due to recipient USD 9,387.00 9387 1 USD…" at bounding box center [784, 502] width 1568 height 2068
click at [818, 438] on button "Add Card" at bounding box center [784, 438] width 305 height 35
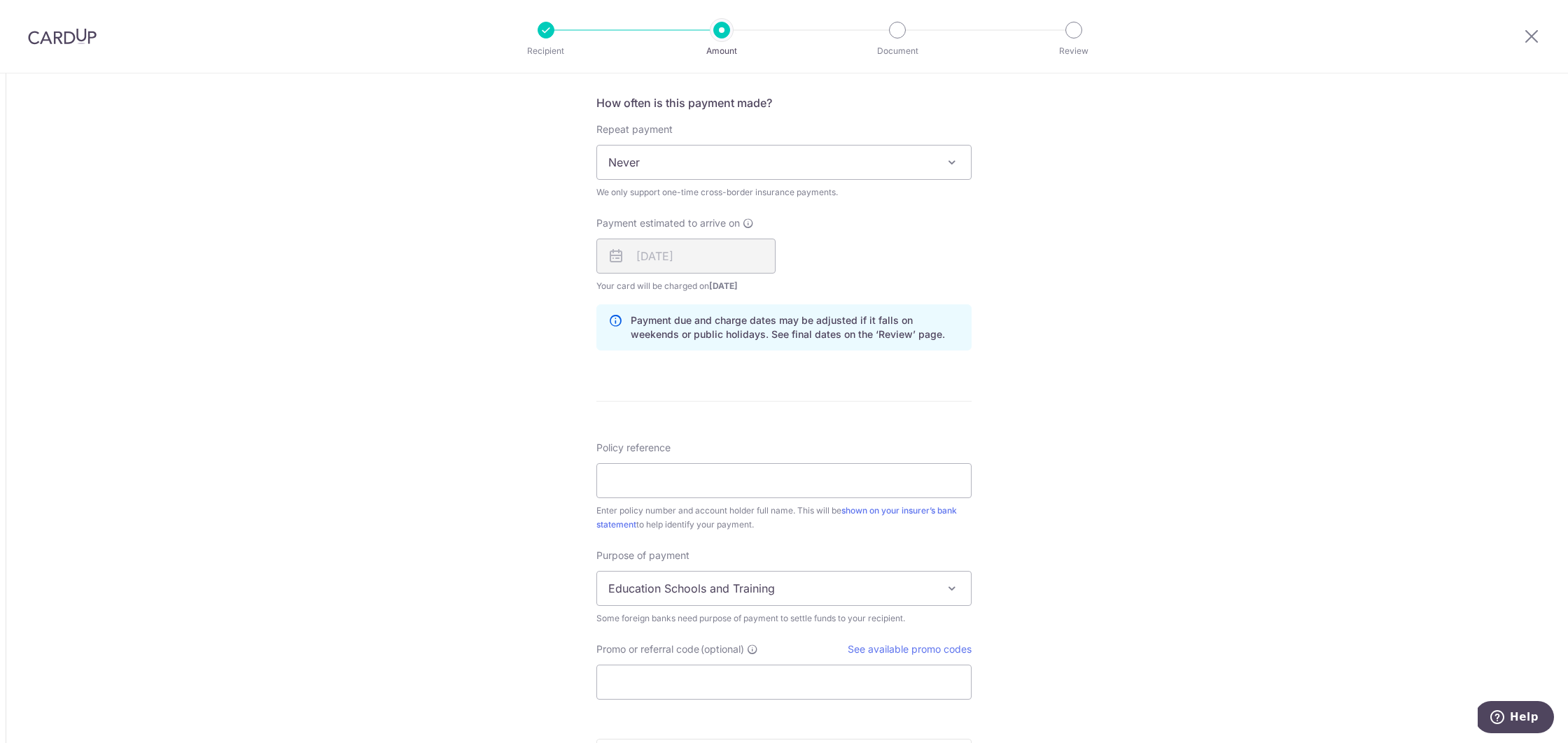
scroll to position [848, 0]
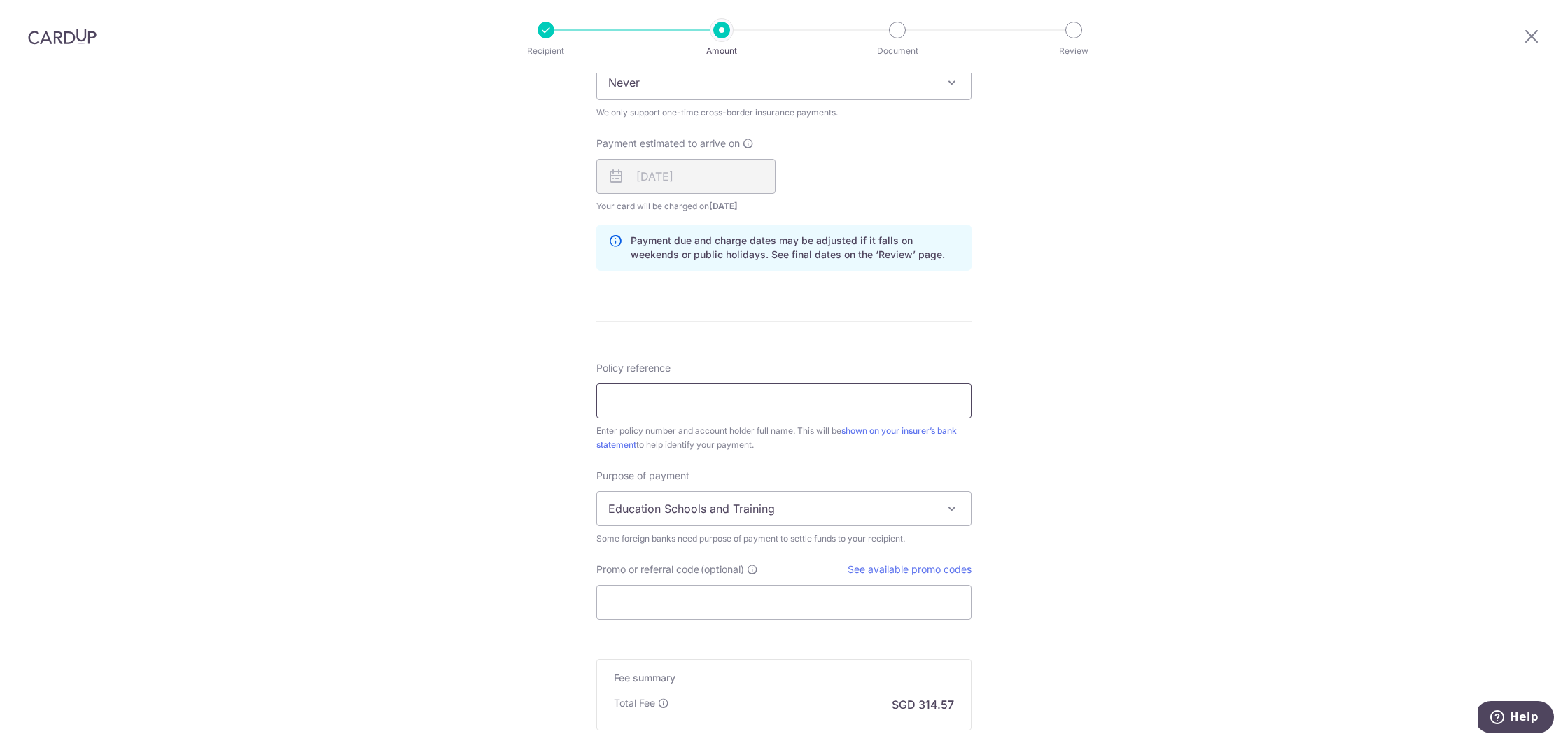
click at [627, 399] on input "Policy reference" at bounding box center [784, 400] width 375 height 35
type input "1499198228"
click at [412, 486] on div "Tell us more about your payment Amount due to recipient USD 9,387.00 9387 1 USD…" at bounding box center [784, 67] width 1568 height 1684
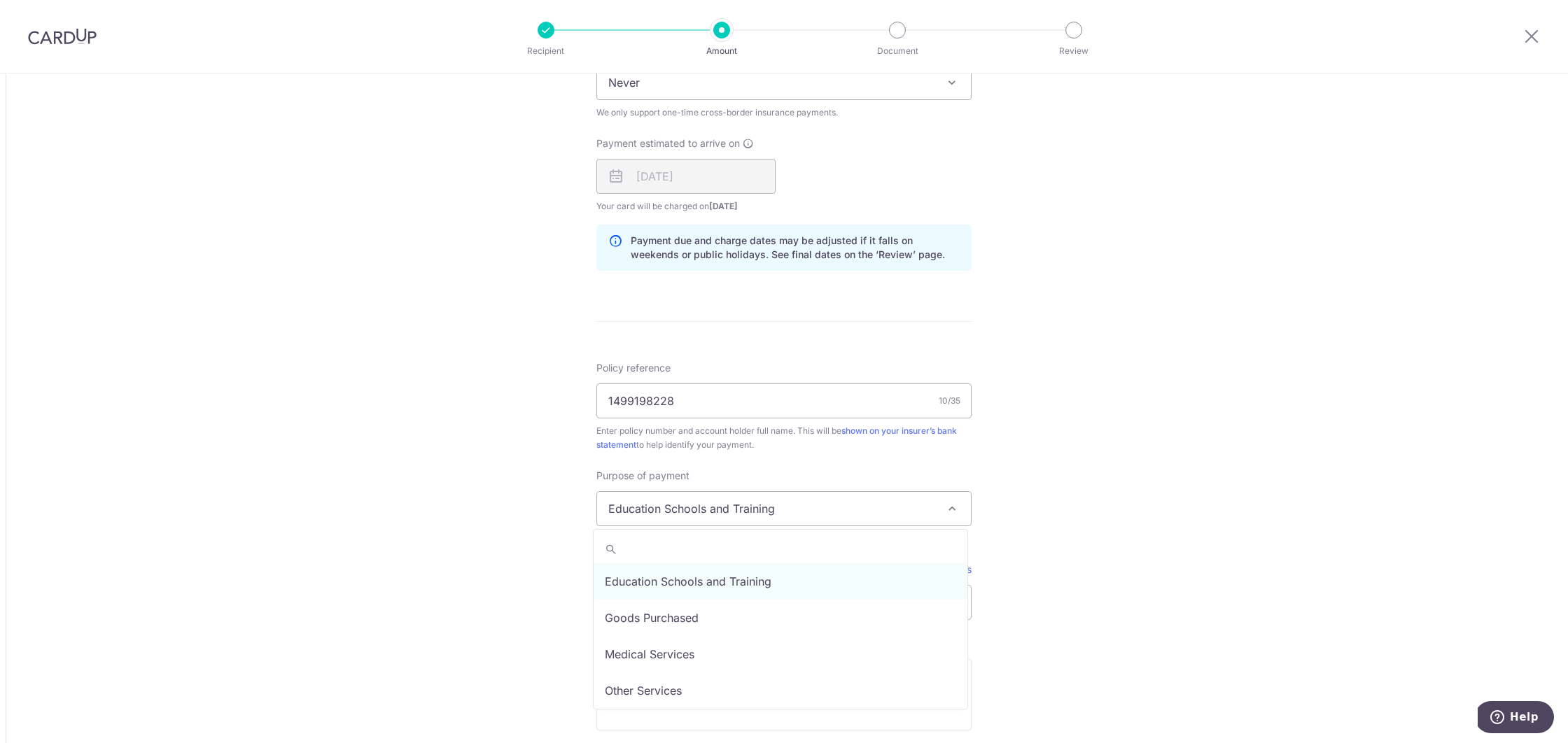
click at [747, 509] on span "Education Schools and Training" at bounding box center [784, 508] width 374 height 33
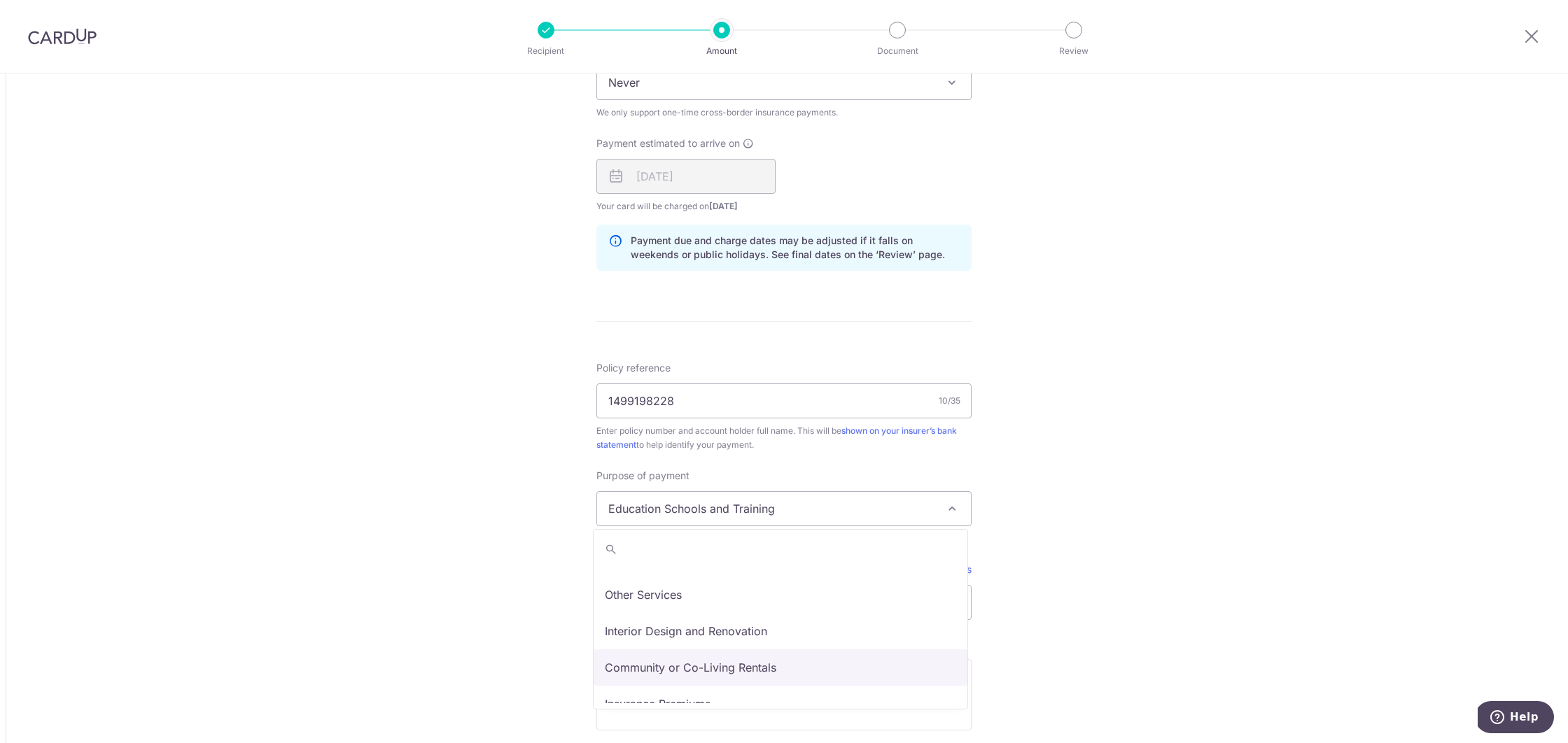
scroll to position [114, 0]
select select "Insurance Premiums"
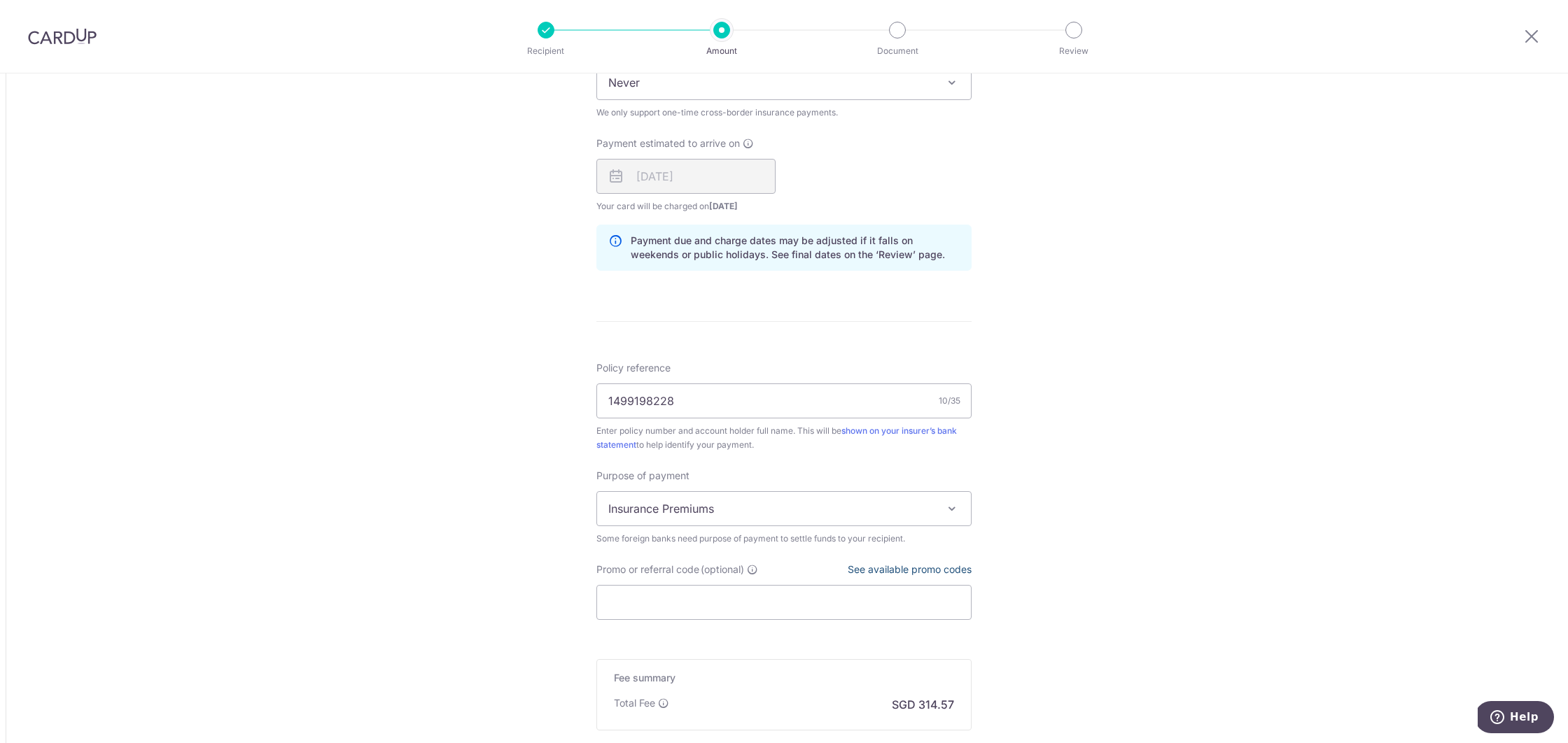
click at [909, 572] on link "See available promo codes" at bounding box center [909, 569] width 124 height 12
click at [629, 590] on input "Promo or referral code (optional)" at bounding box center [784, 602] width 375 height 35
paste input "GLOBE185"
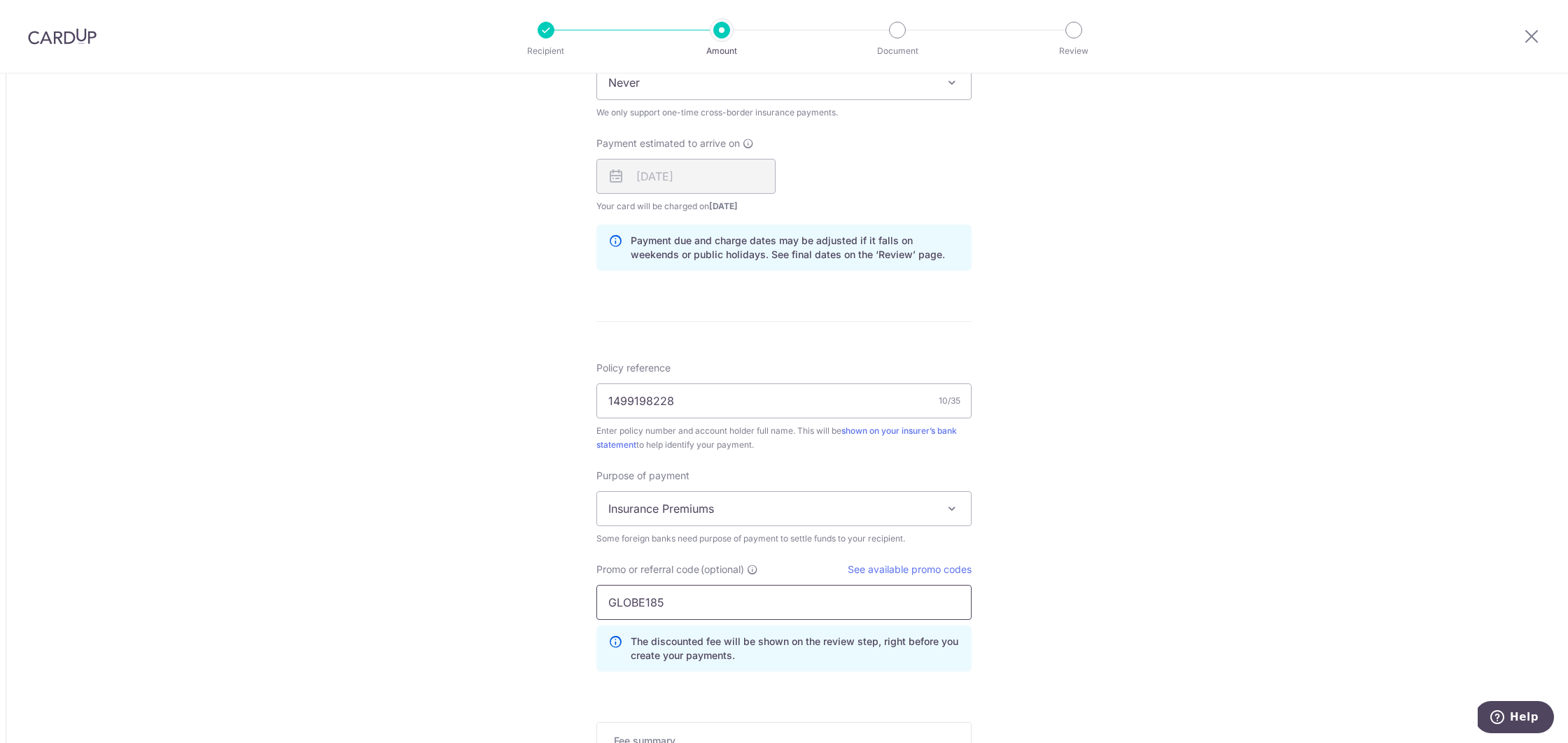
type input "GLOBE185"
click at [464, 584] on div "Tell us more about your payment Amount due to recipient USD 9,387.00 9387 1 USD…" at bounding box center [784, 99] width 1568 height 1747
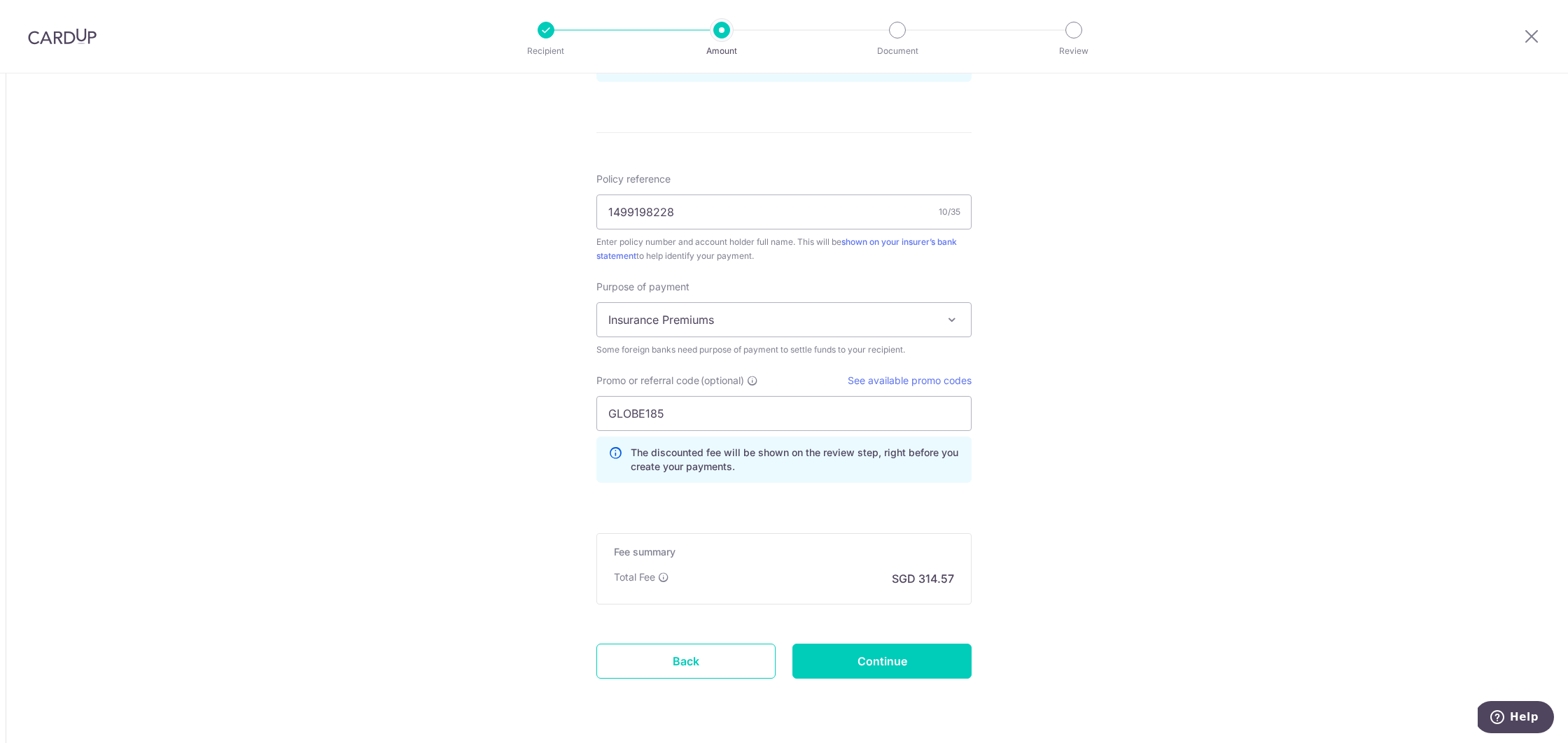
scroll to position [1077, 0]
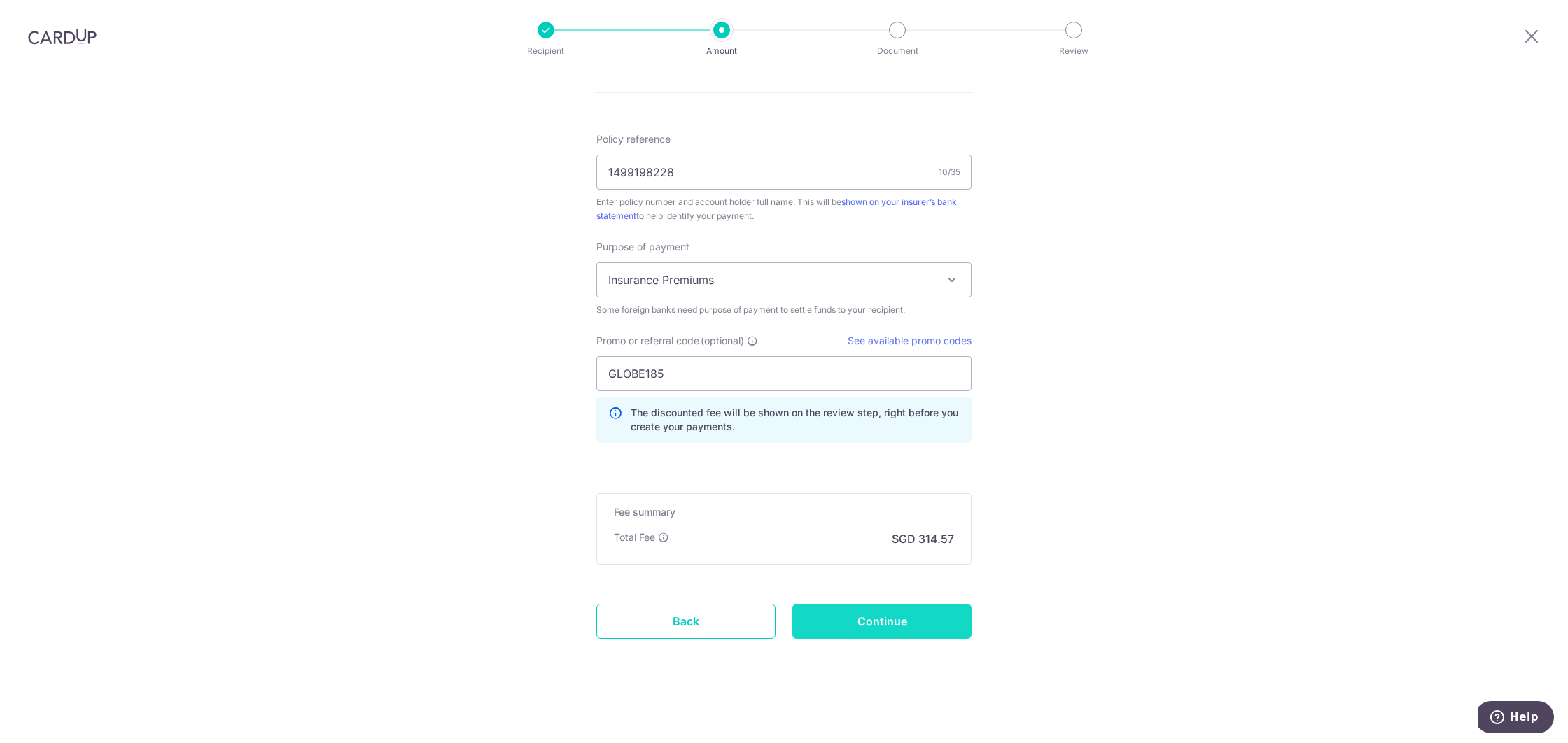
click at [842, 615] on input "Continue" at bounding box center [881, 621] width 180 height 35
type input "Create Schedule"
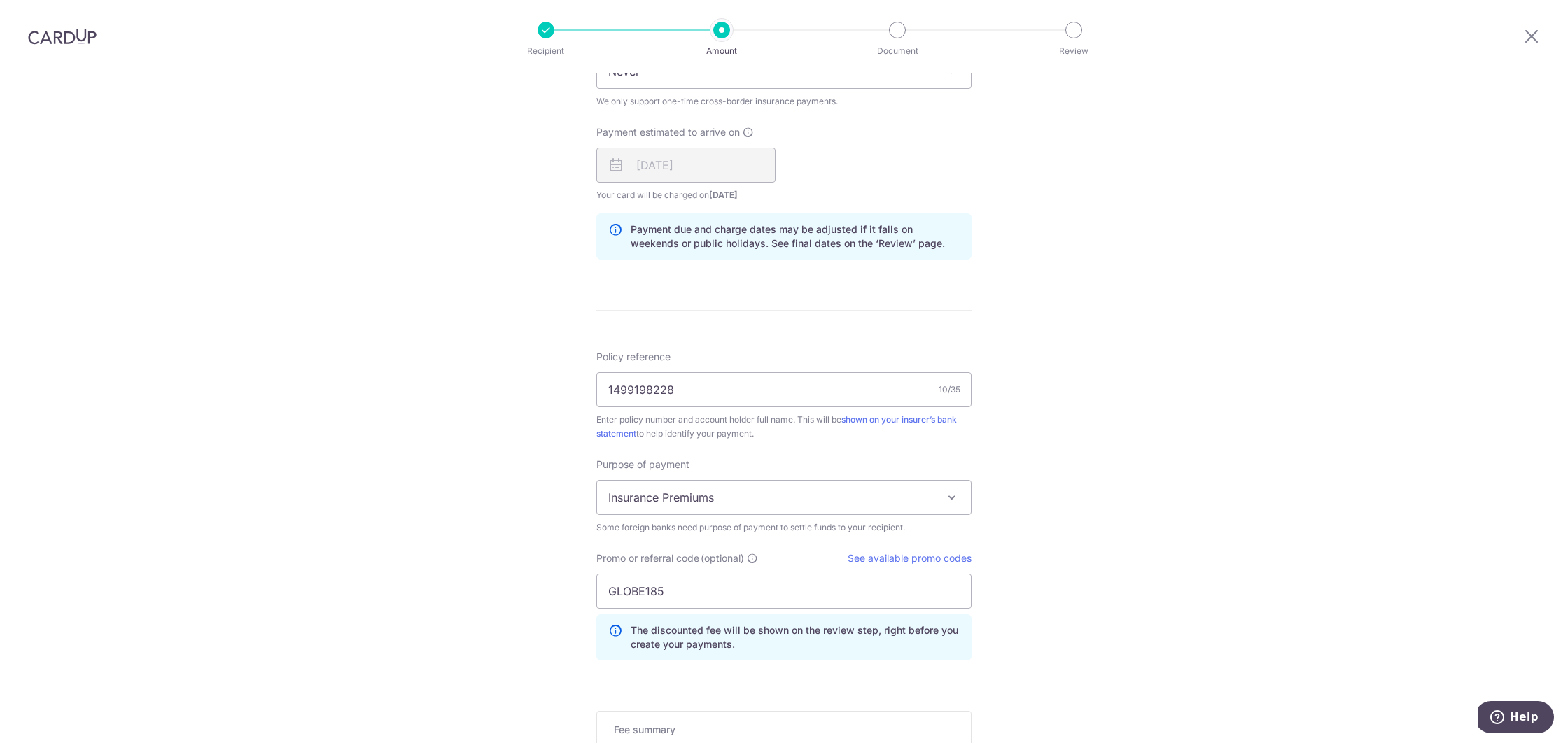
scroll to position [650, 0]
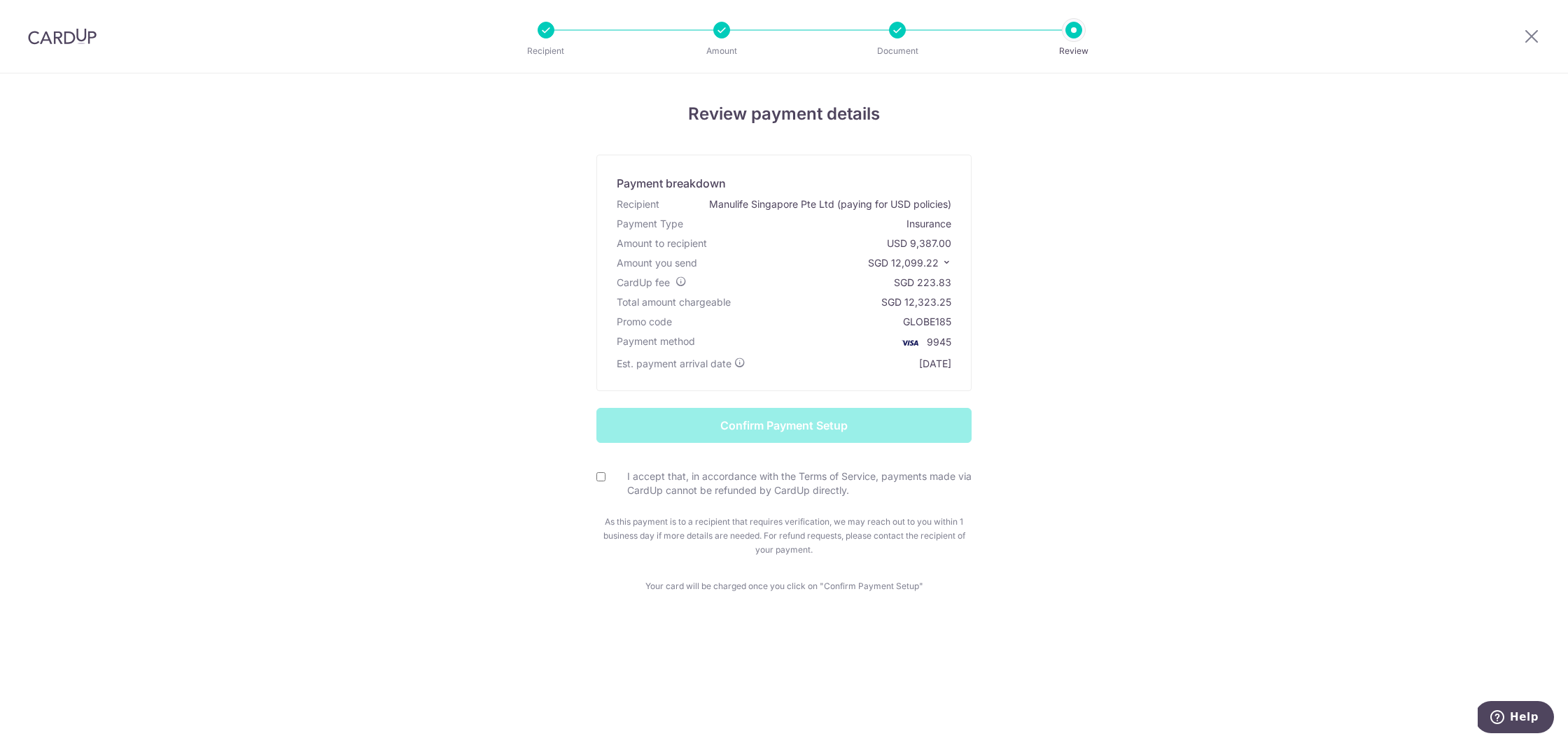
click at [783, 426] on form "Confirm Payment Setup I accept that, in accordance with the Terms of Service, p…" at bounding box center [784, 482] width 819 height 149
click at [600, 473] on input "I accept that, in accordance with the Terms of Service, payments made via CardU…" at bounding box center [600, 477] width 9 height 9
checkbox input "true"
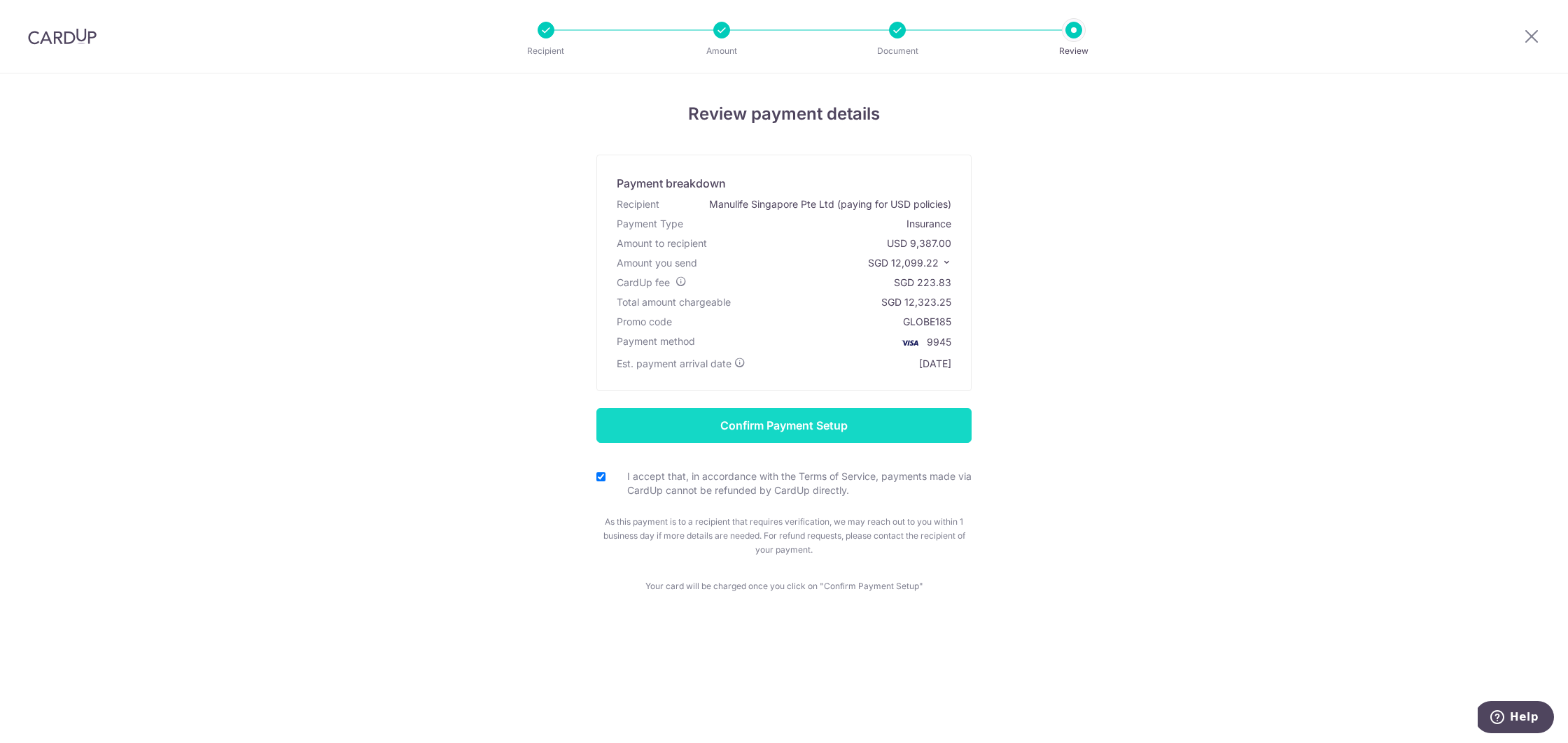
click at [816, 416] on input "Confirm Payment Setup" at bounding box center [784, 425] width 375 height 35
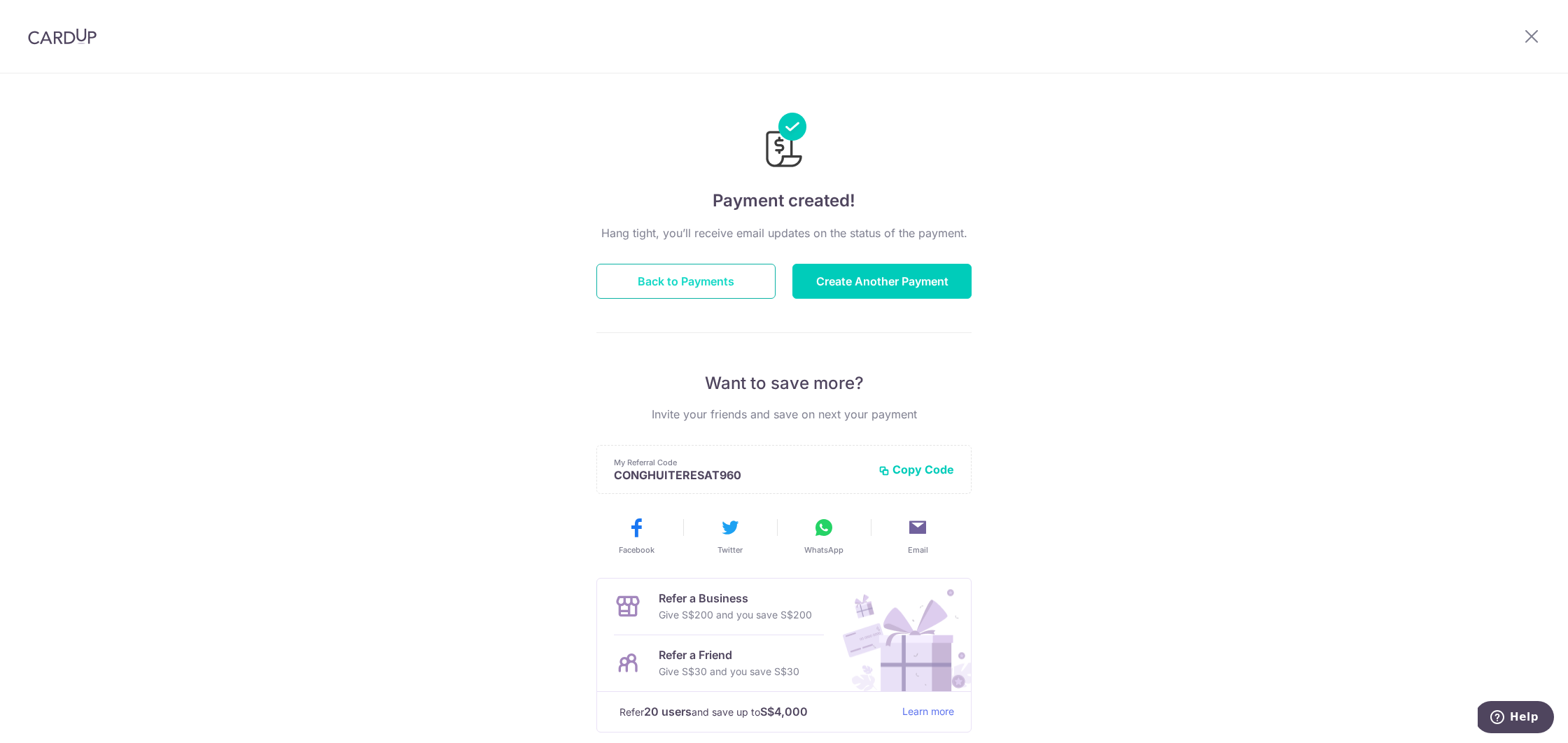
click at [670, 289] on button "Back to Payments" at bounding box center [686, 281] width 180 height 35
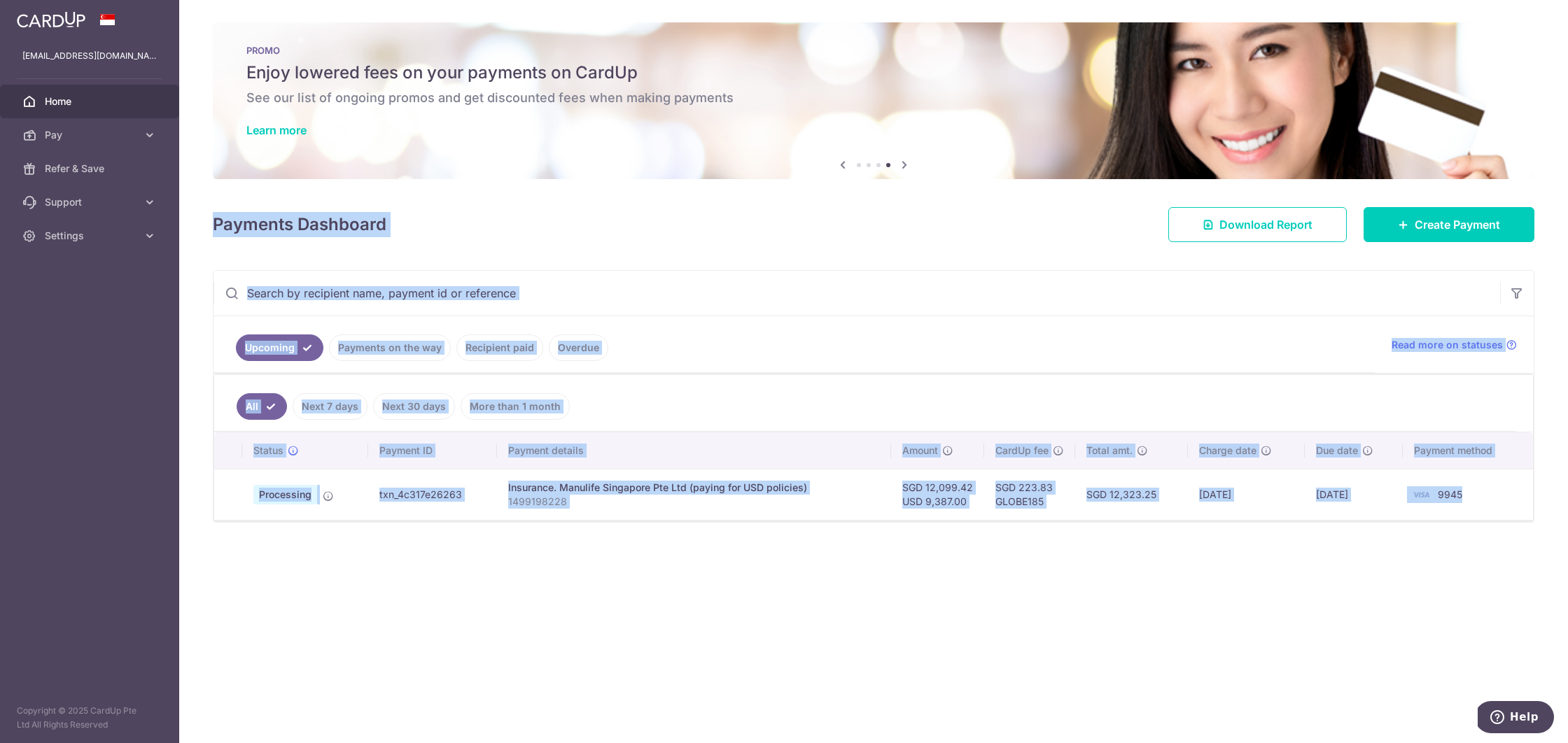
drag, startPoint x: 1508, startPoint y: 507, endPoint x: 193, endPoint y: 220, distance: 1346.0
click at [193, 220] on div "× Pause Schedule Pause all future payments in this series Pause just this one p…" at bounding box center [874, 371] width 1389 height 743
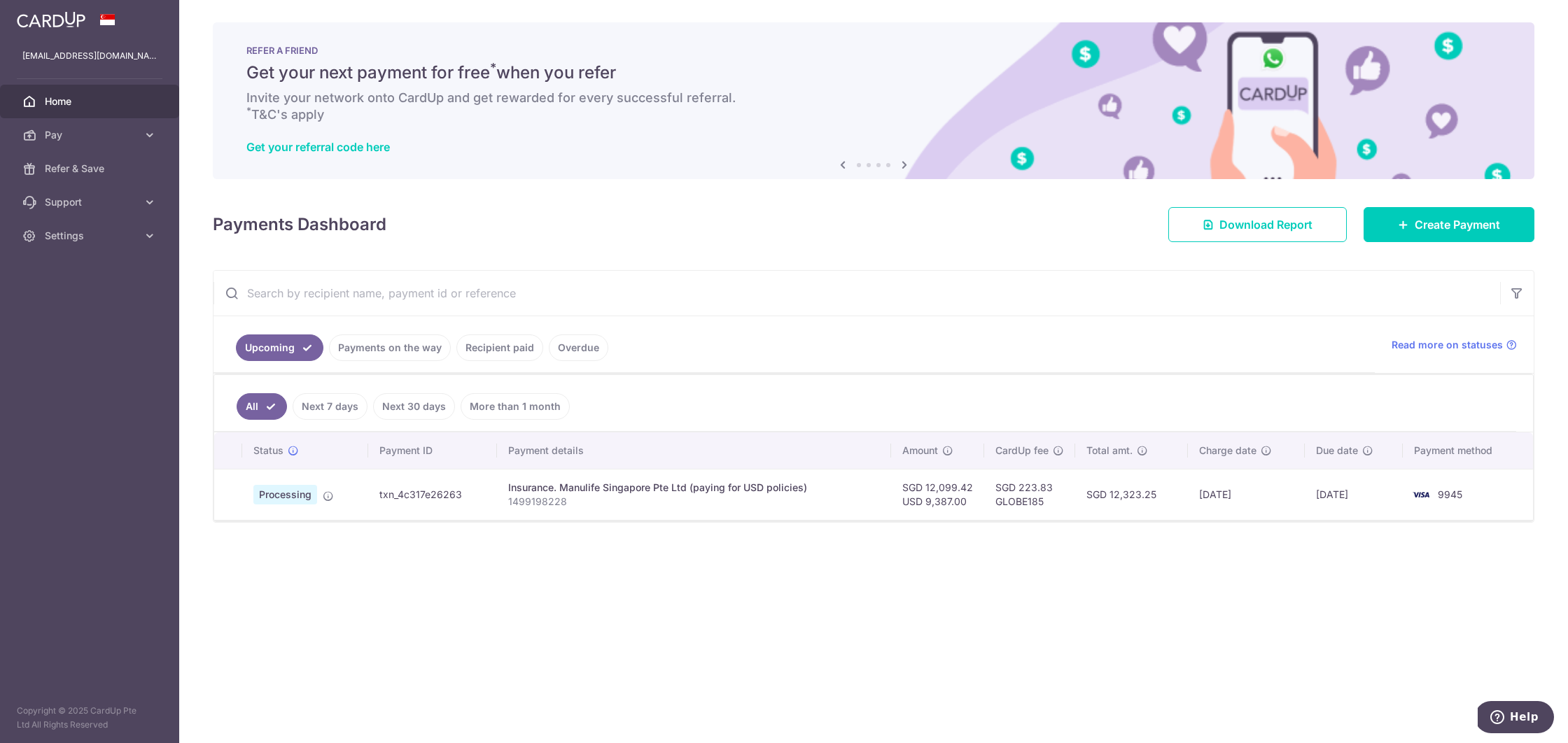
click at [822, 633] on div "× Pause Schedule Pause all future payments in this series Pause just this one p…" at bounding box center [874, 371] width 1389 height 743
click at [1503, 347] on div "Read more on statuses" at bounding box center [1454, 344] width 125 height 14
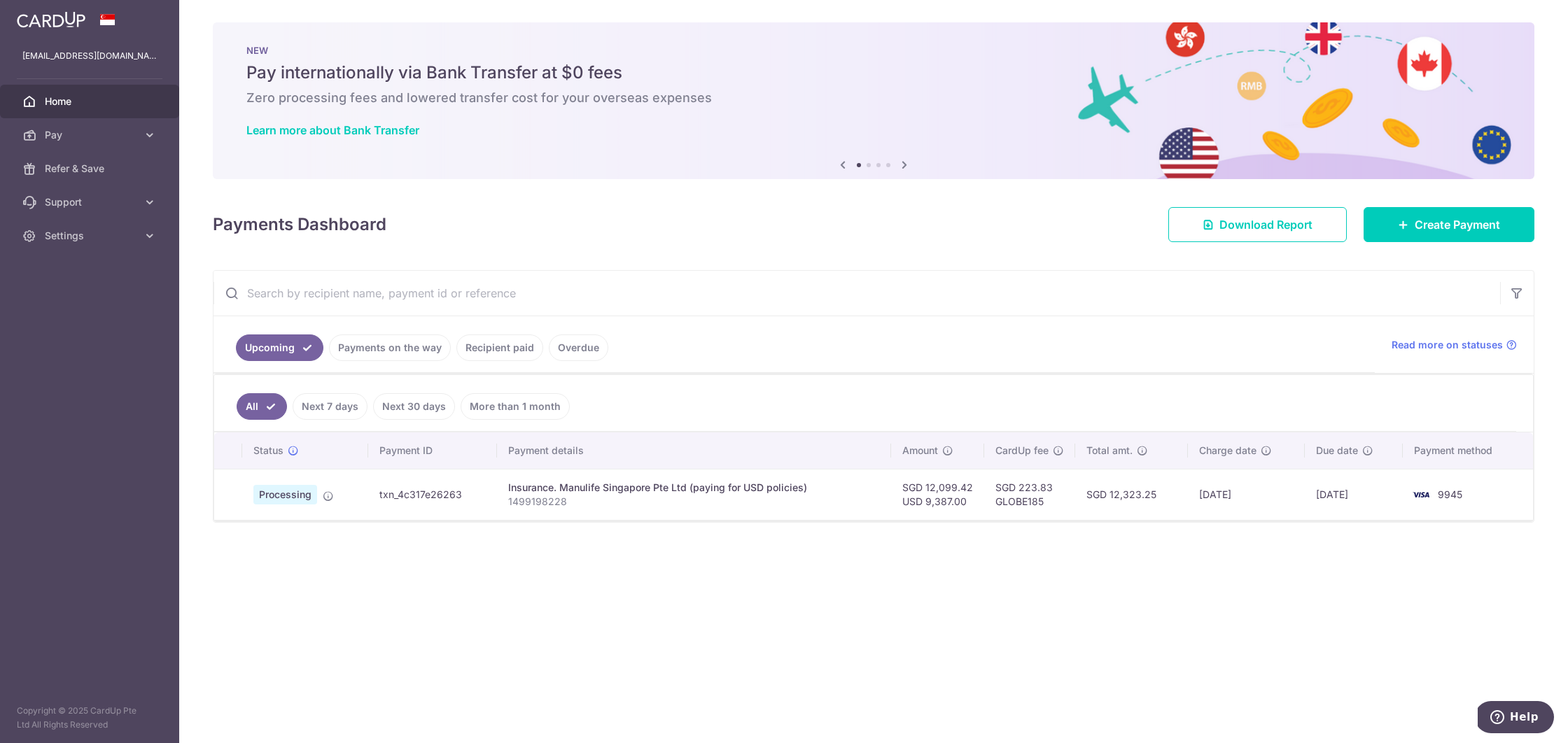
click at [1085, 645] on div "× Pause Schedule Pause all future payments in this series Pause just this one p…" at bounding box center [874, 371] width 1389 height 743
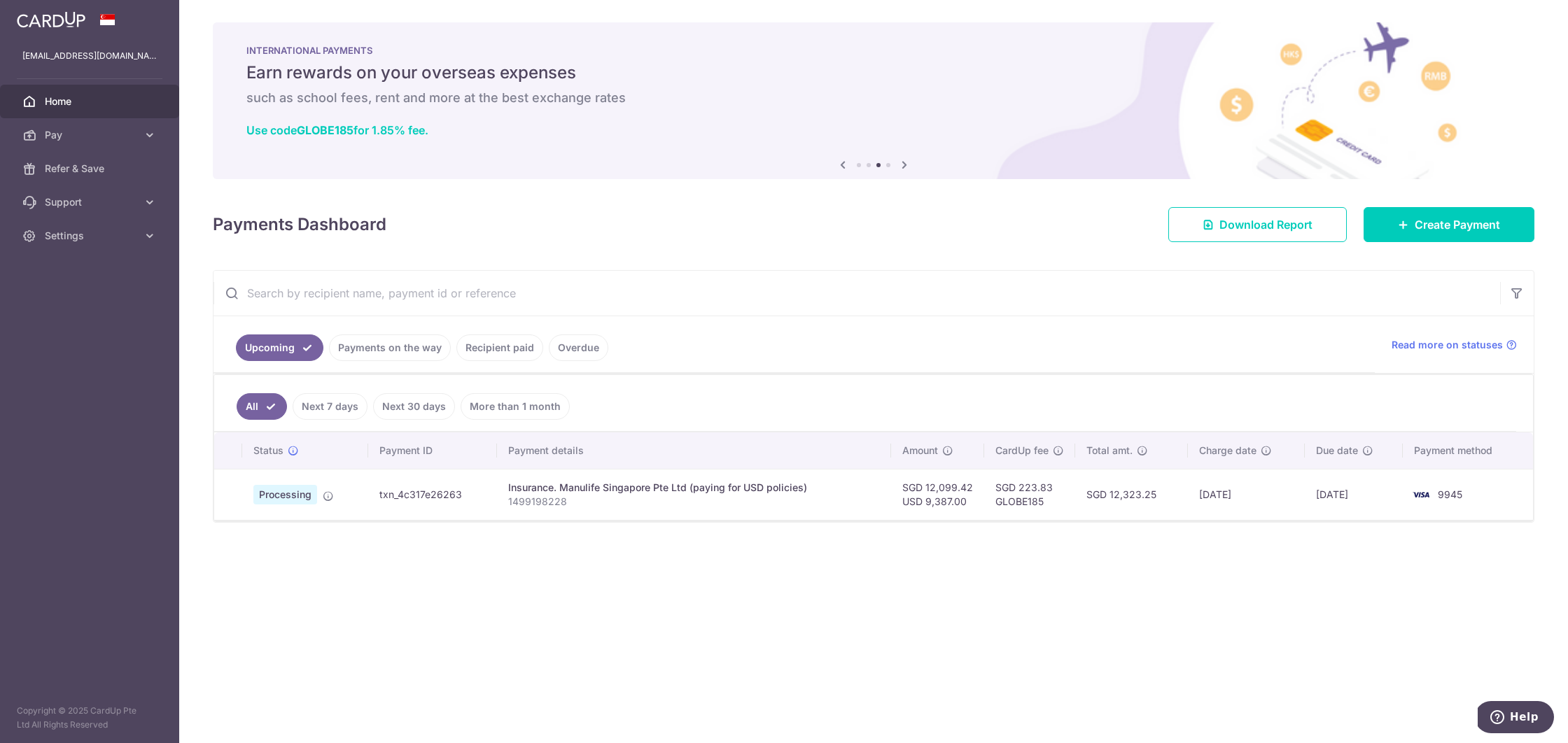
drag, startPoint x: 1488, startPoint y: 501, endPoint x: 223, endPoint y: 336, distance: 1275.7
click at [223, 336] on div "Upcoming Payments on the way Recipient paid Overdue Read more on statuses All N…" at bounding box center [873, 396] width 1322 height 253
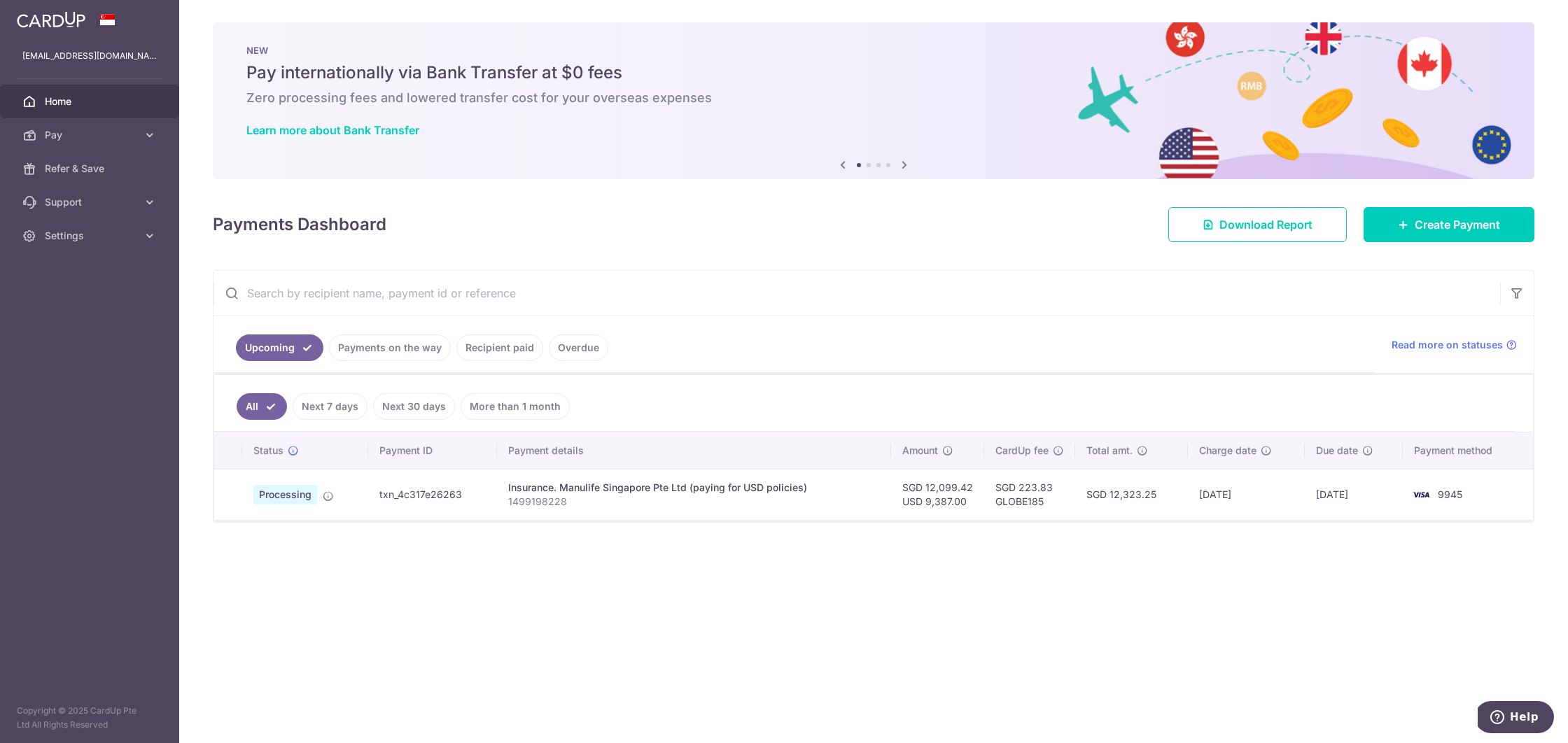
click at [1126, 594] on div "× Pause Schedule Pause all future payments in this series Pause just this one p…" at bounding box center [874, 371] width 1389 height 743
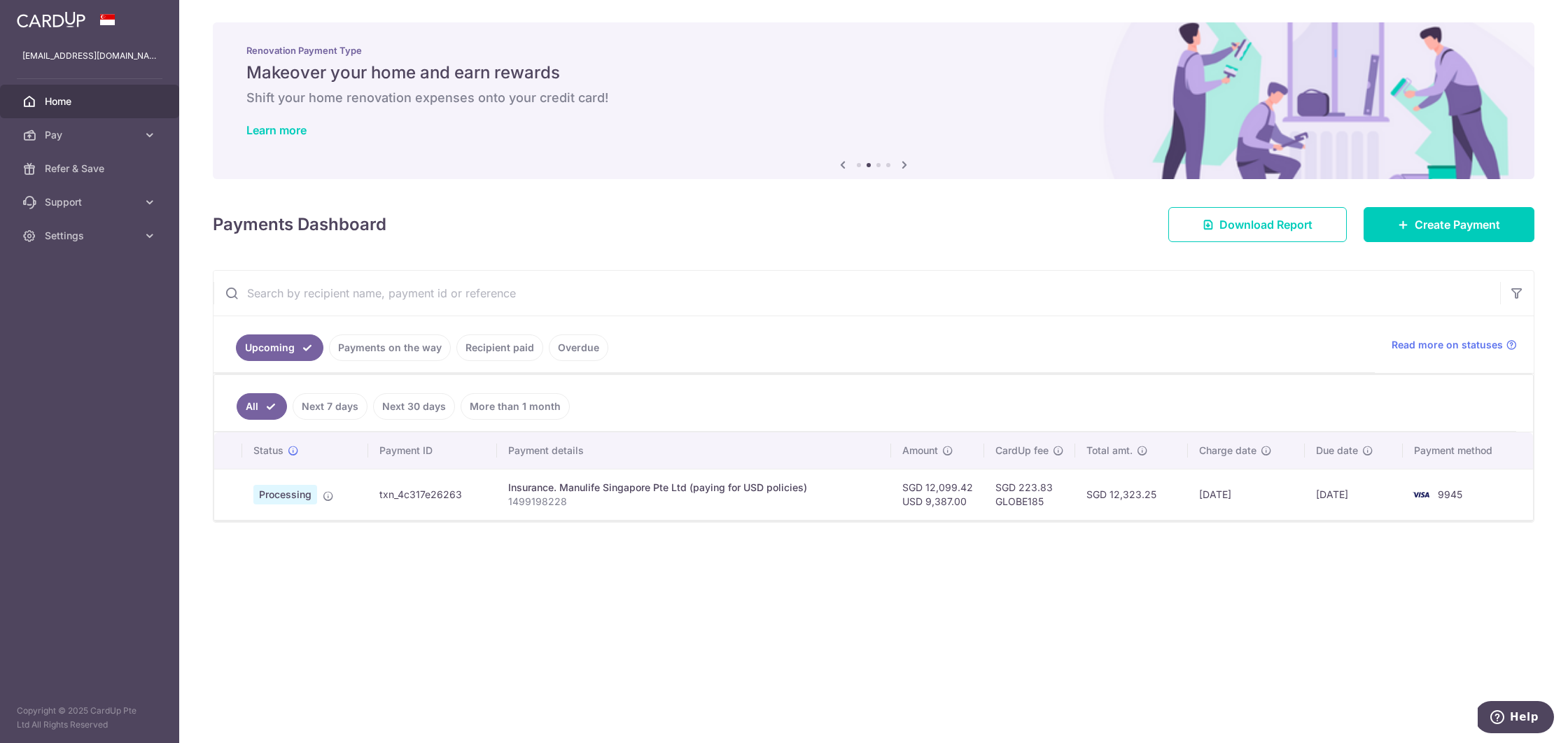
click at [907, 166] on icon at bounding box center [904, 165] width 17 height 18
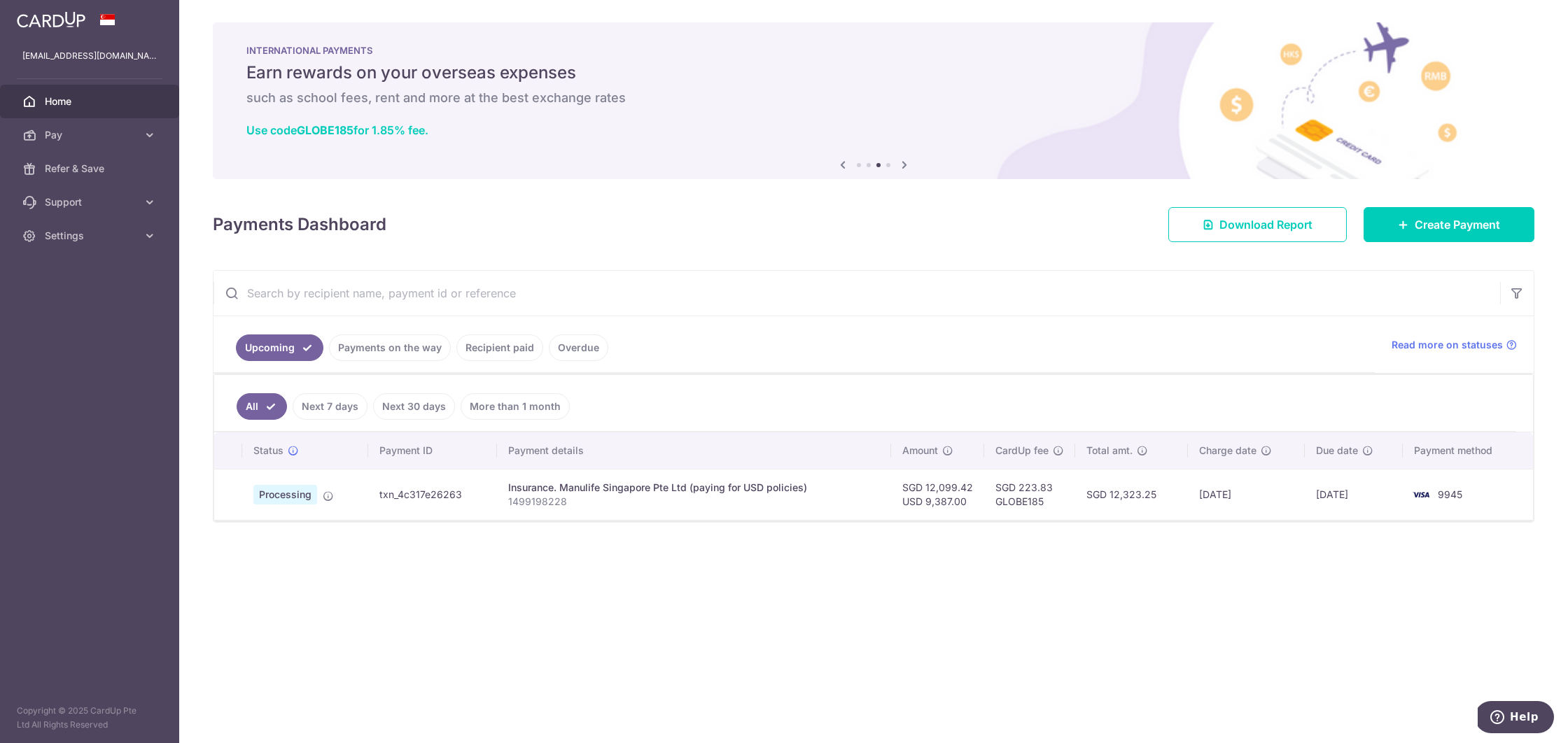
click at [907, 166] on icon at bounding box center [904, 165] width 17 height 18
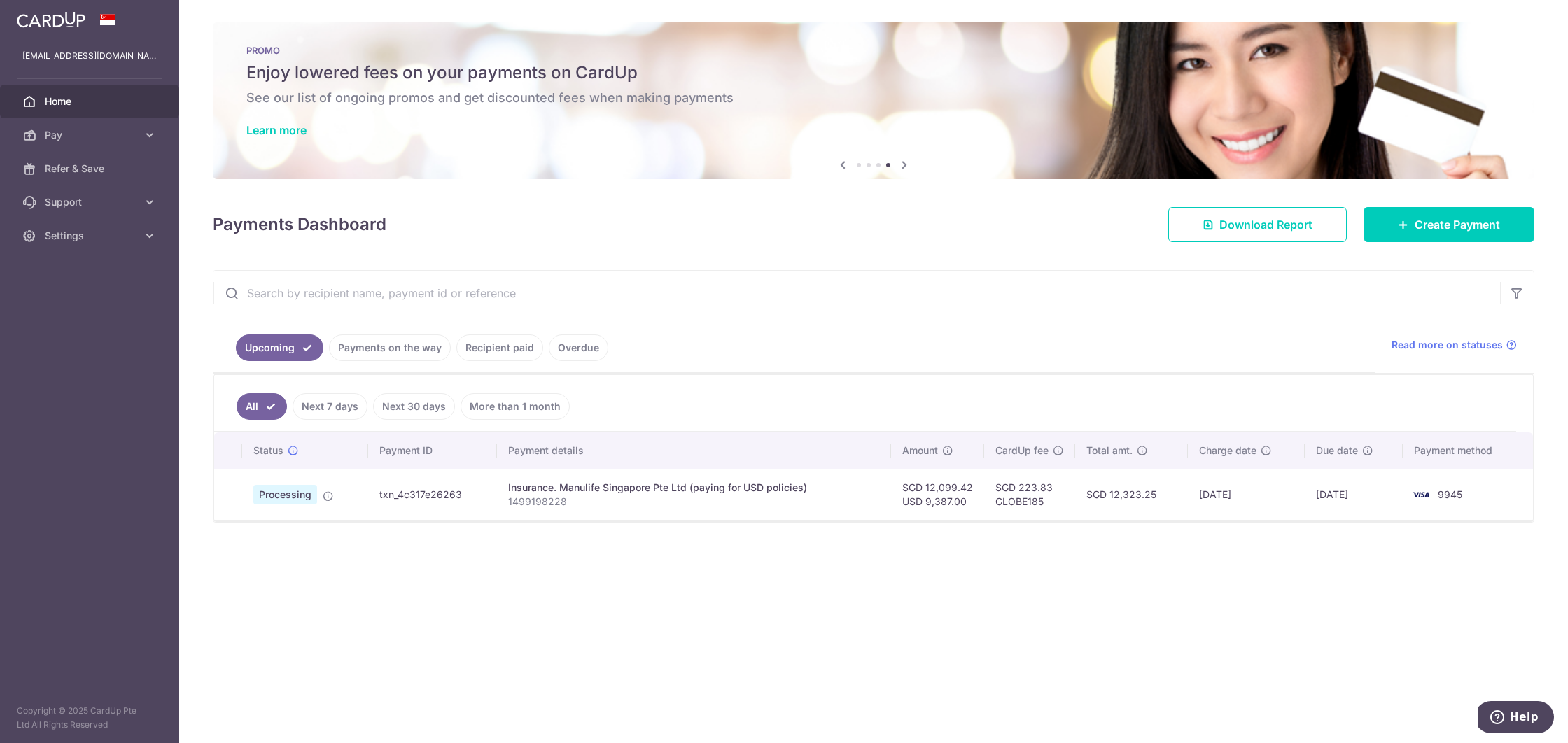
click at [907, 166] on icon at bounding box center [904, 165] width 17 height 18
